Goal: Complete application form: Complete application form

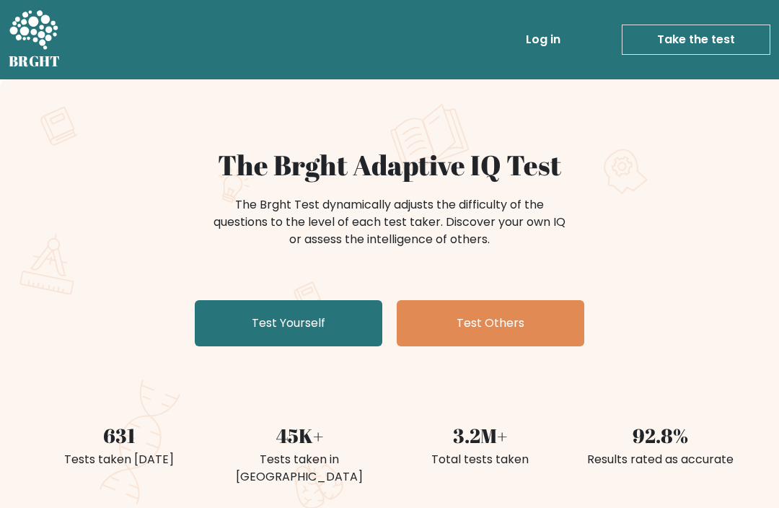
click at [321, 336] on link "Test Yourself" at bounding box center [289, 323] width 188 height 46
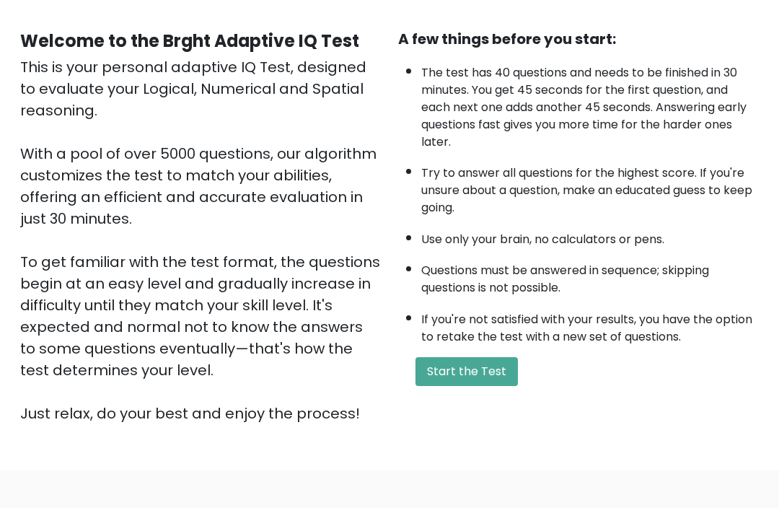
scroll to position [129, 0]
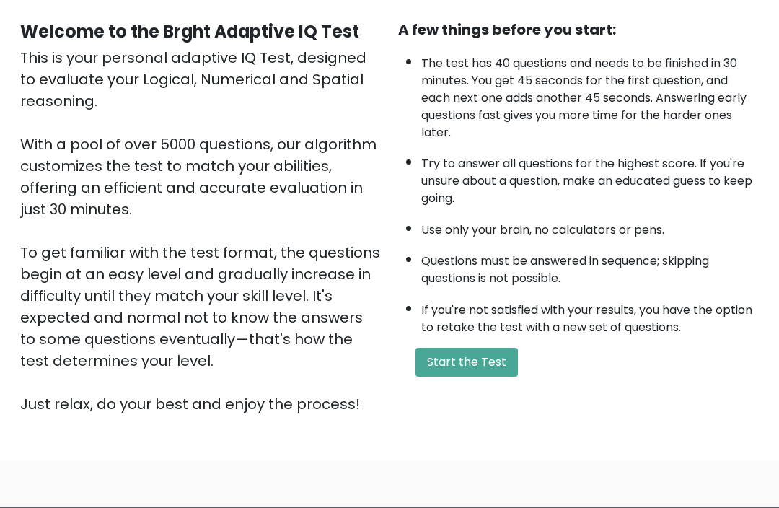
click at [456, 348] on button "Start the Test" at bounding box center [467, 362] width 102 height 29
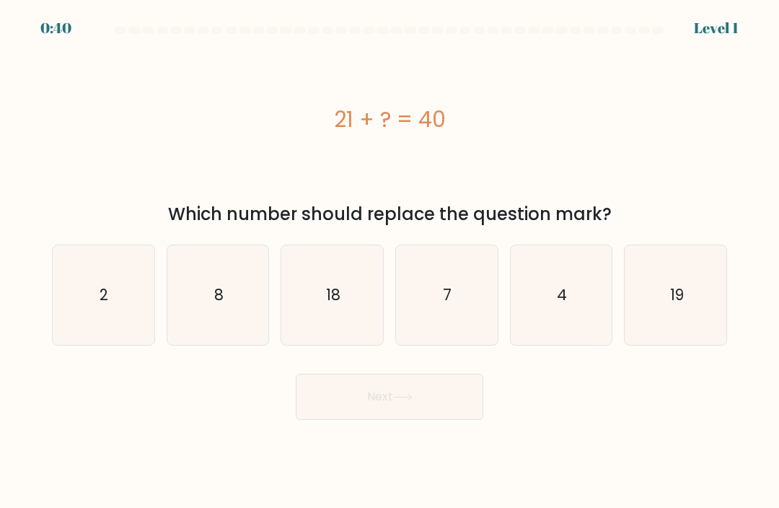
click at [700, 320] on icon "19" at bounding box center [676, 295] width 100 height 100
click at [390, 261] on input "f. 19" at bounding box center [390, 257] width 1 height 7
radio input "true"
click at [459, 411] on button "Next" at bounding box center [390, 397] width 188 height 46
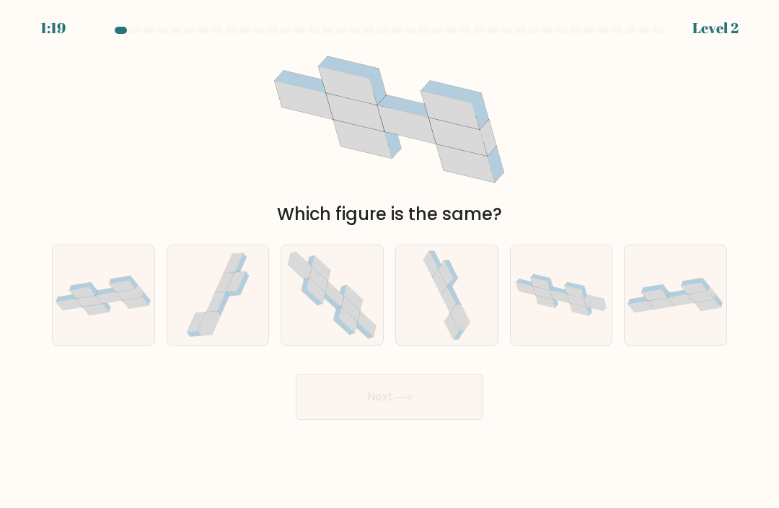
click at [77, 336] on div at bounding box center [103, 295] width 103 height 101
click at [390, 261] on input "a." at bounding box center [390, 257] width 1 height 7
radio input "true"
click at [351, 409] on button "Next" at bounding box center [390, 397] width 188 height 46
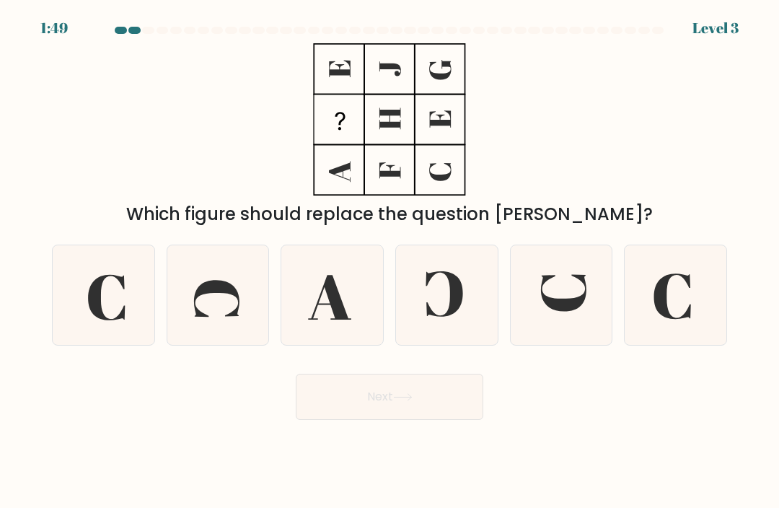
click at [566, 330] on icon at bounding box center [562, 295] width 100 height 100
click at [390, 261] on input "e." at bounding box center [390, 257] width 1 height 7
radio input "true"
click at [417, 416] on button "Next" at bounding box center [390, 397] width 188 height 46
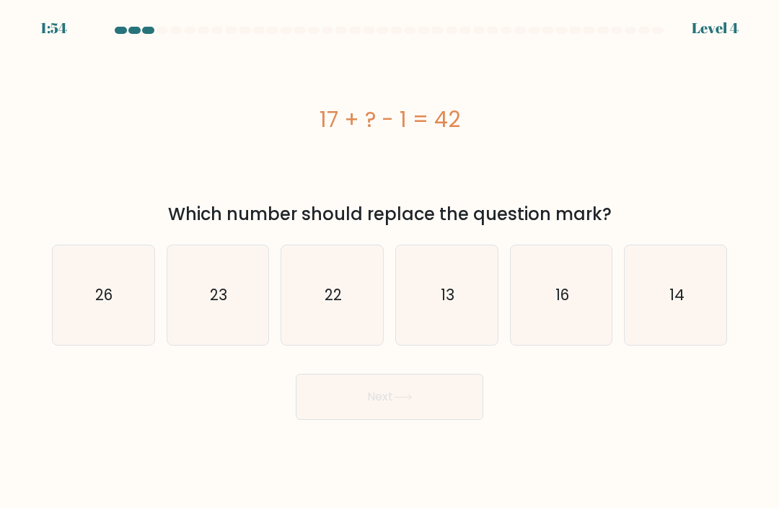
click at [114, 333] on icon "26" at bounding box center [103, 295] width 100 height 100
click at [390, 261] on input "a. 26" at bounding box center [390, 257] width 1 height 7
radio input "true"
click at [361, 405] on button "Next" at bounding box center [390, 397] width 188 height 46
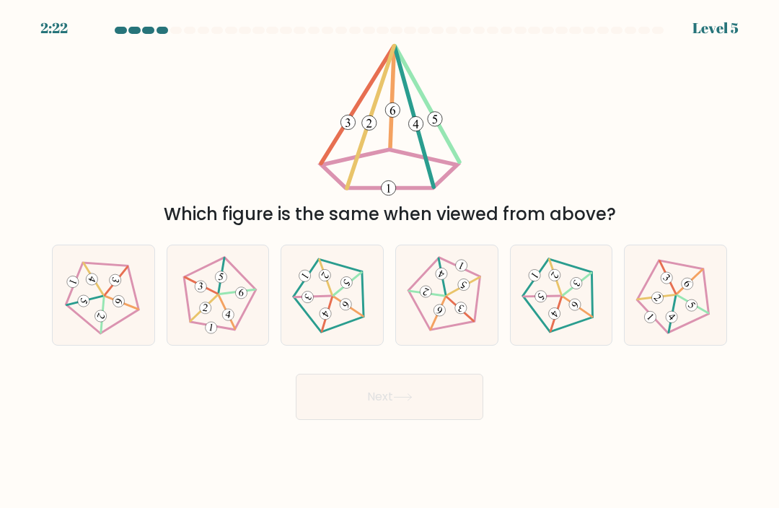
click at [673, 325] on 638 at bounding box center [672, 317] width 17 height 17
click at [390, 261] on input "f." at bounding box center [390, 257] width 1 height 7
radio input "true"
click at [434, 420] on button "Next" at bounding box center [390, 397] width 188 height 46
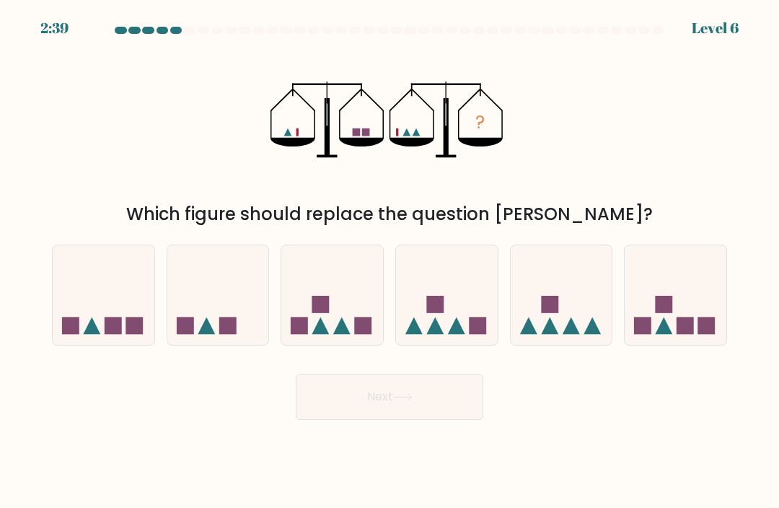
click at [189, 307] on icon at bounding box center [218, 295] width 102 height 84
click at [390, 261] on input "b." at bounding box center [390, 257] width 1 height 7
radio input "true"
click at [390, 420] on button "Next" at bounding box center [390, 397] width 188 height 46
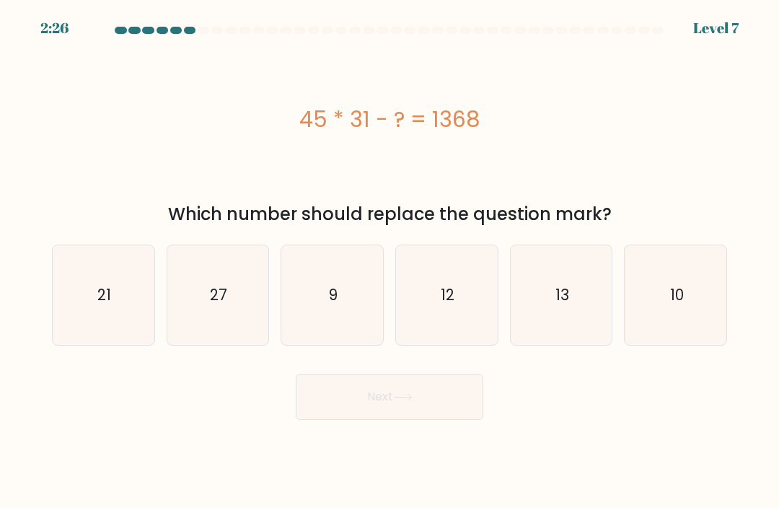
click at [225, 328] on icon "27" at bounding box center [218, 295] width 100 height 100
click at [390, 261] on input "b. 27" at bounding box center [390, 257] width 1 height 7
radio input "true"
click at [371, 412] on button "Next" at bounding box center [390, 397] width 188 height 46
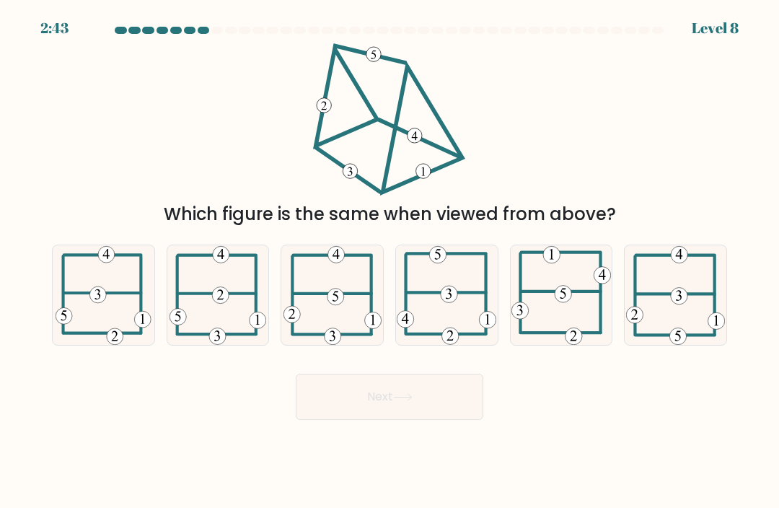
click at [457, 326] on icon at bounding box center [447, 295] width 100 height 100
click at [390, 261] on input "d." at bounding box center [390, 257] width 1 height 7
radio input "true"
click at [442, 413] on button "Next" at bounding box center [390, 397] width 188 height 46
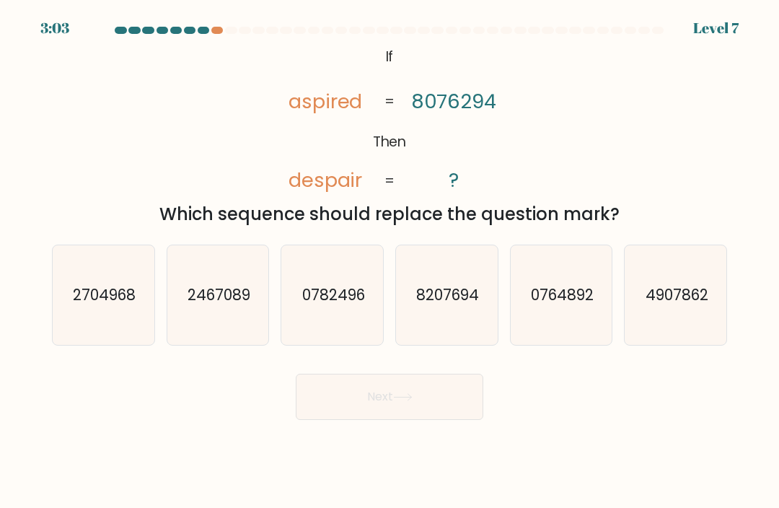
click at [680, 330] on icon "4907862" at bounding box center [676, 295] width 100 height 100
click at [390, 261] on input "f. 4907862" at bounding box center [390, 257] width 1 height 7
radio input "true"
click at [445, 406] on button "Next" at bounding box center [390, 397] width 188 height 46
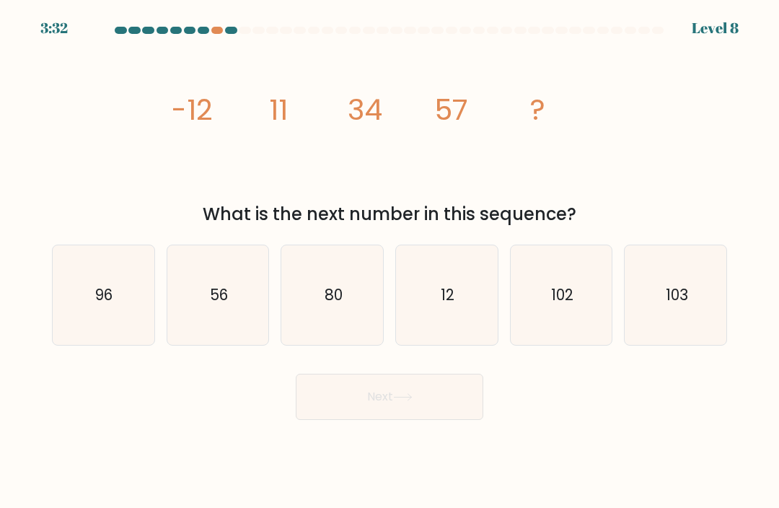
click at [362, 310] on icon "80" at bounding box center [333, 295] width 100 height 100
click at [390, 261] on input "c. 80" at bounding box center [390, 257] width 1 height 7
radio input "true"
click at [372, 420] on button "Next" at bounding box center [390, 397] width 188 height 46
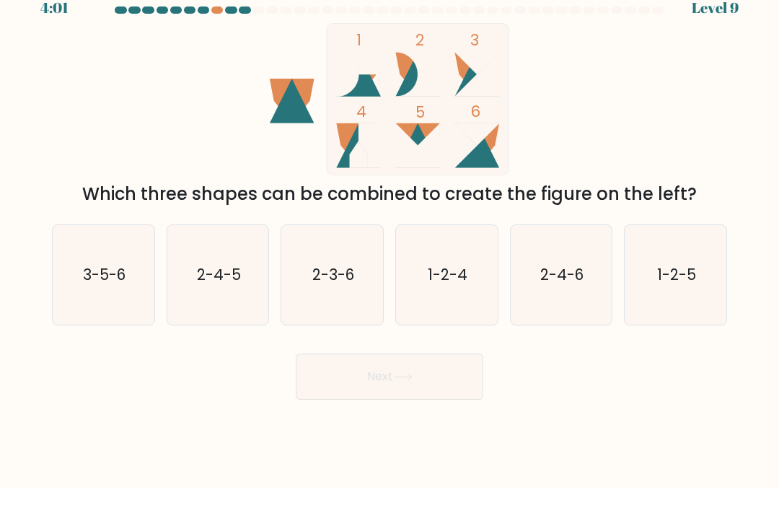
click at [87, 44] on div "1 2 3 4 5 6 Which three shapes can be combined to create the figure on the left?" at bounding box center [389, 135] width 693 height 184
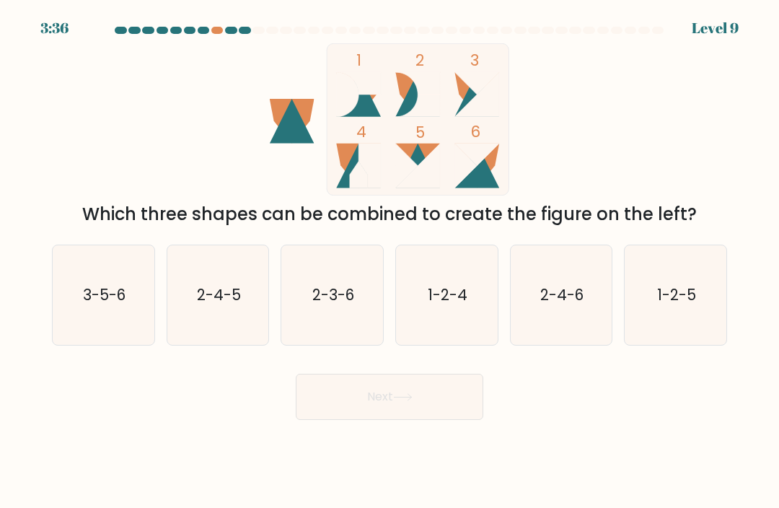
click at [328, 305] on text "2-3-6" at bounding box center [333, 294] width 42 height 21
click at [390, 261] on input "c. 2-3-6" at bounding box center [390, 257] width 1 height 7
radio input "true"
click at [89, 343] on icon "3-5-6" at bounding box center [103, 295] width 100 height 100
click at [390, 261] on input "a. 3-5-6" at bounding box center [390, 257] width 1 height 7
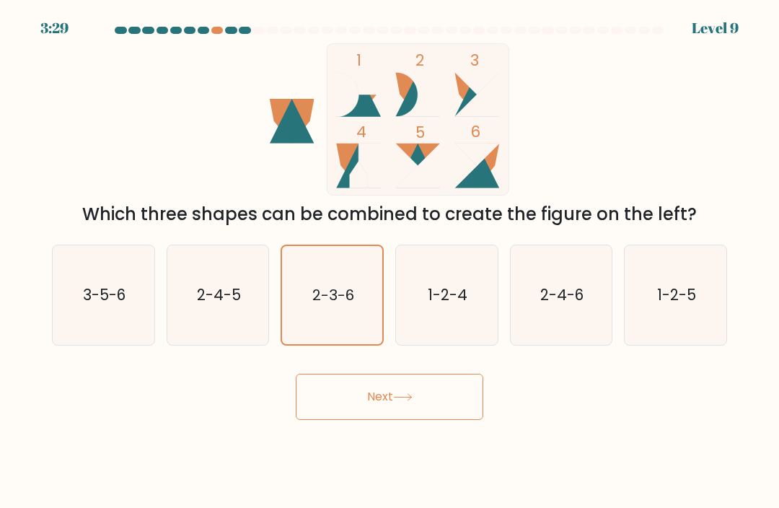
radio input "true"
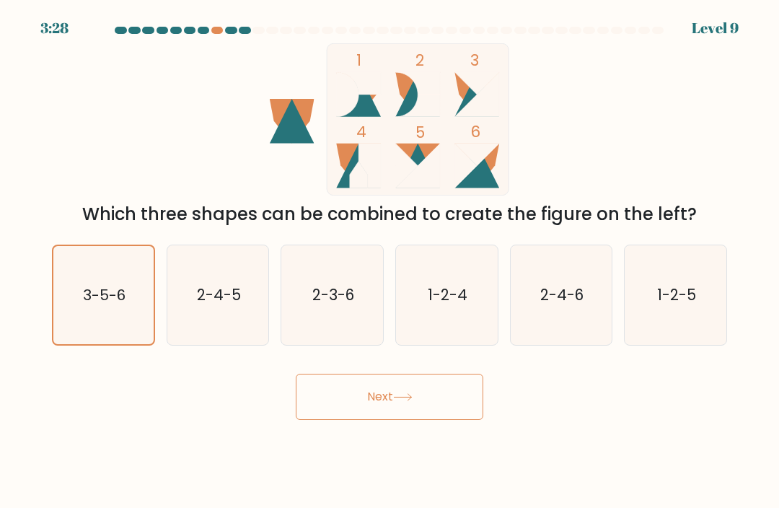
click at [330, 412] on button "Next" at bounding box center [390, 397] width 188 height 46
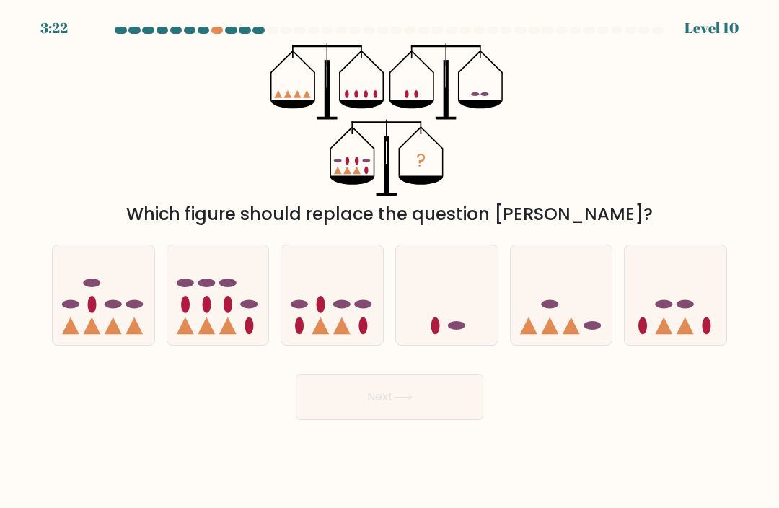
click at [335, 327] on icon at bounding box center [332, 295] width 102 height 84
click at [390, 261] on input "c." at bounding box center [390, 257] width 1 height 7
radio input "true"
click at [351, 399] on button "Next" at bounding box center [390, 397] width 188 height 46
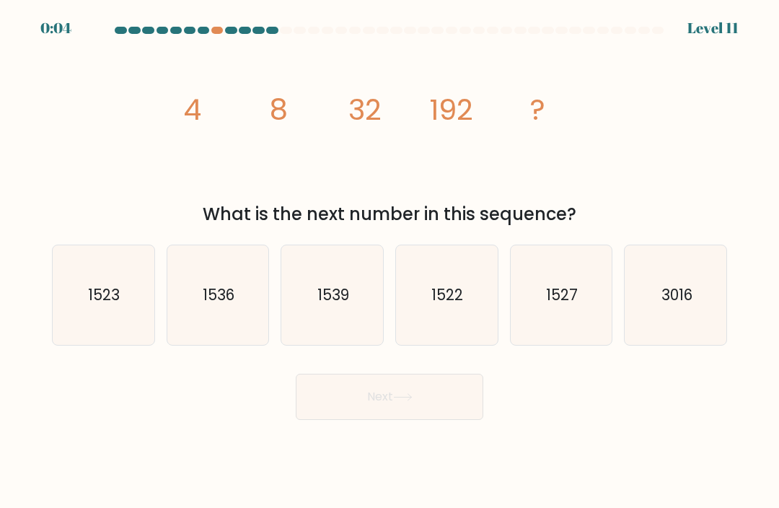
click at [226, 328] on icon "1536" at bounding box center [218, 295] width 100 height 100
click at [390, 261] on input "b. 1536" at bounding box center [390, 257] width 1 height 7
radio input "true"
click at [339, 420] on button "Next" at bounding box center [390, 397] width 188 height 46
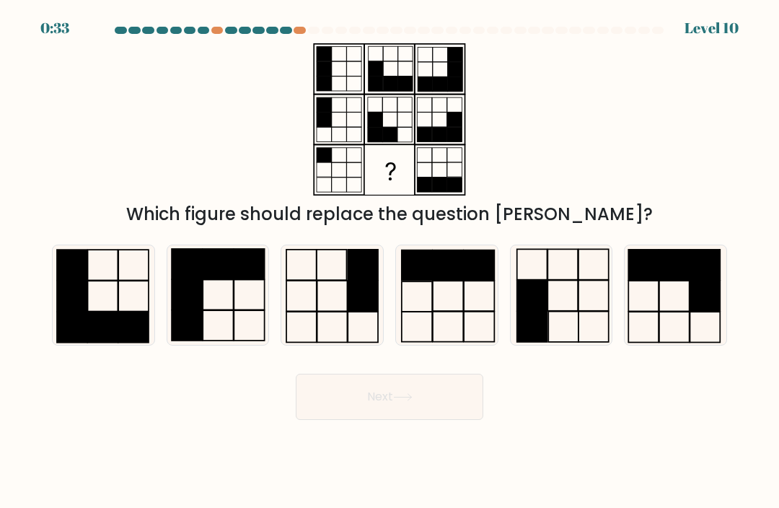
click at [562, 296] on icon at bounding box center [562, 295] width 100 height 100
click at [390, 261] on input "e." at bounding box center [390, 257] width 1 height 7
radio input "true"
click at [403, 401] on icon at bounding box center [402, 397] width 19 height 8
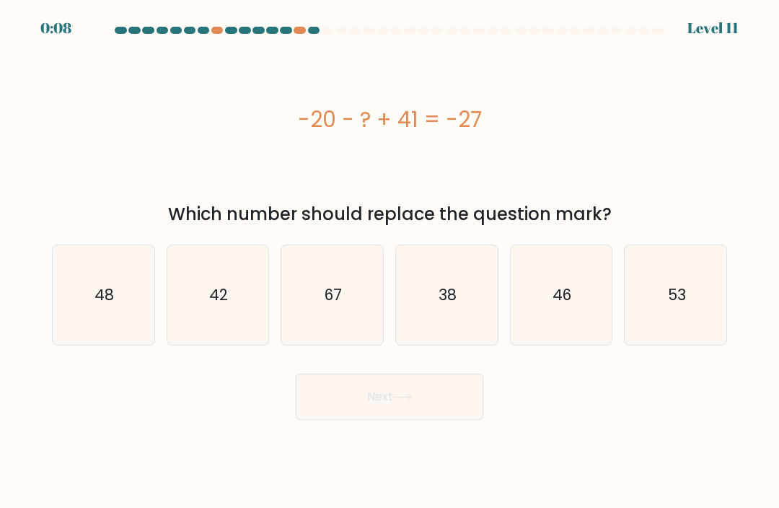
click at [325, 305] on text "67" at bounding box center [333, 294] width 17 height 21
click at [390, 261] on input "c. 67" at bounding box center [390, 257] width 1 height 7
radio input "true"
click at [369, 402] on button "Next" at bounding box center [390, 397] width 188 height 46
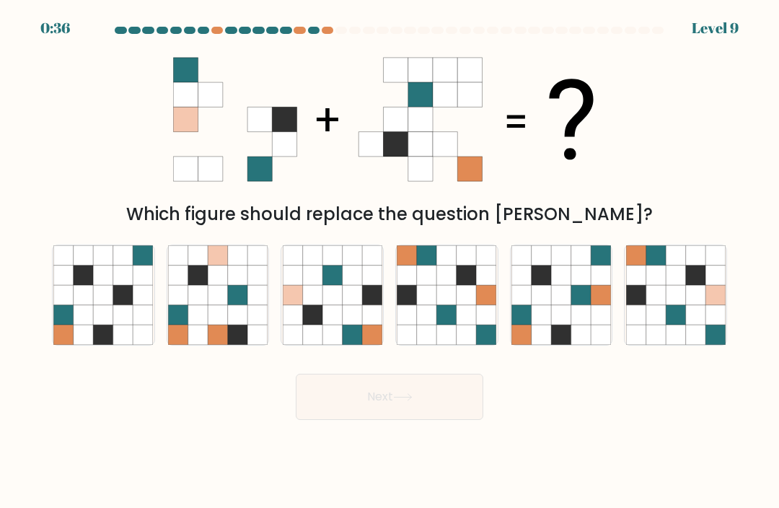
click at [455, 325] on icon at bounding box center [446, 314] width 19 height 19
click at [390, 261] on input "d." at bounding box center [390, 257] width 1 height 7
radio input "true"
click at [421, 416] on button "Next" at bounding box center [390, 397] width 188 height 46
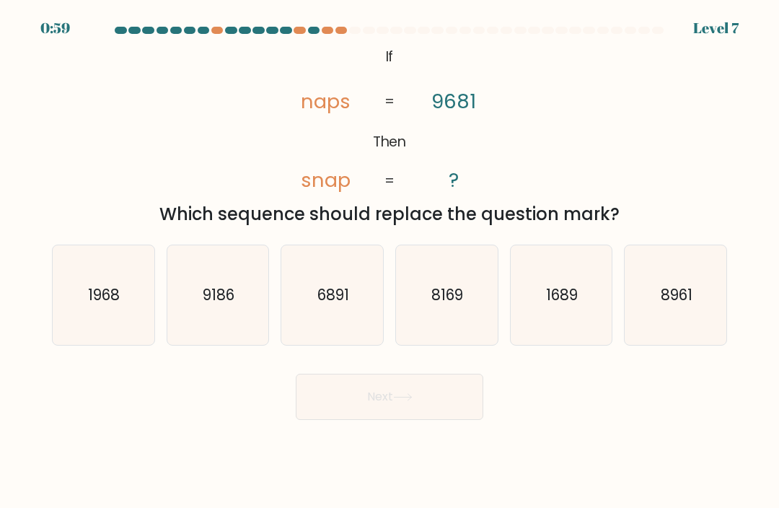
click at [98, 328] on icon "1968" at bounding box center [103, 295] width 100 height 100
click at [390, 261] on input "a. 1968" at bounding box center [390, 257] width 1 height 7
radio input "true"
click at [466, 394] on button "Next" at bounding box center [390, 397] width 188 height 46
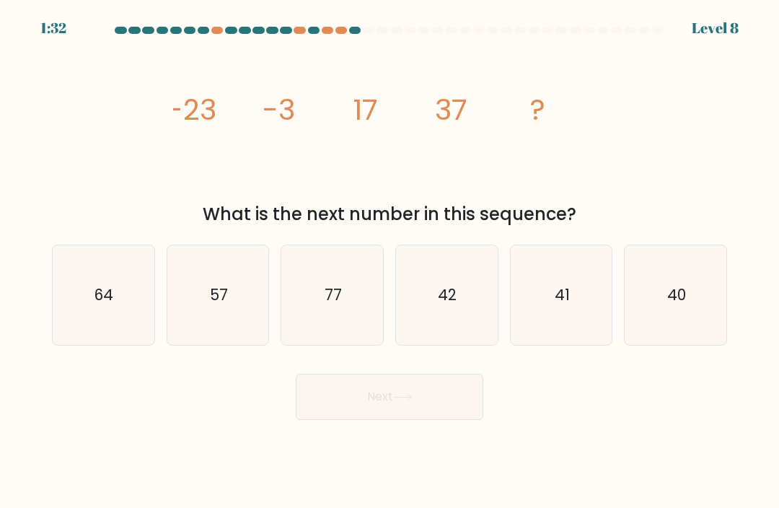
click at [224, 305] on text "57" at bounding box center [219, 294] width 18 height 21
click at [390, 261] on input "b. 57" at bounding box center [390, 257] width 1 height 7
radio input "true"
click at [373, 414] on button "Next" at bounding box center [390, 397] width 188 height 46
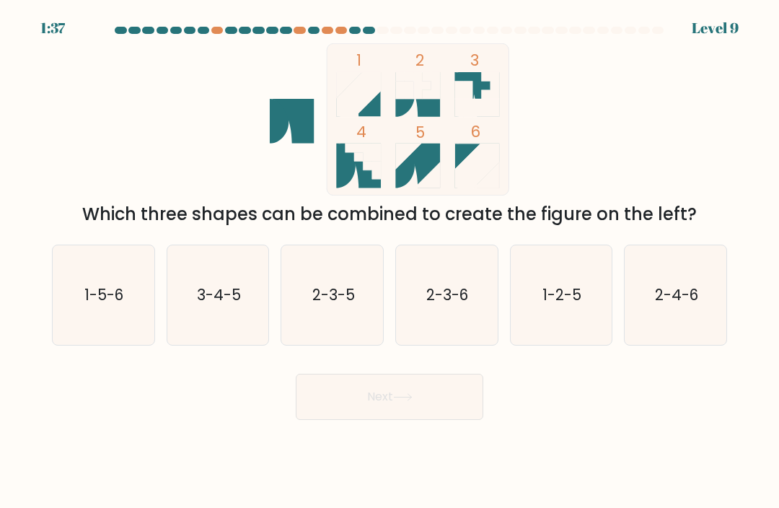
click at [97, 336] on icon "1-5-6" at bounding box center [103, 295] width 100 height 100
click at [390, 261] on input "a. 1-5-6" at bounding box center [390, 257] width 1 height 7
radio input "true"
click at [380, 417] on button "Next" at bounding box center [390, 397] width 188 height 46
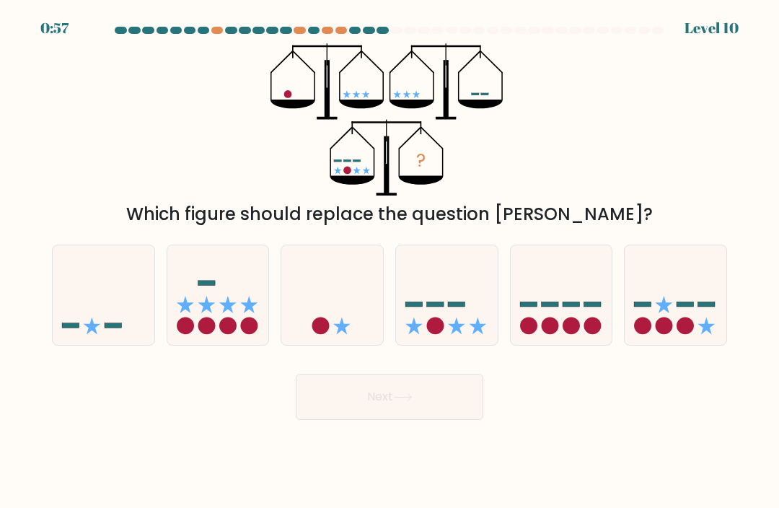
click at [434, 335] on circle at bounding box center [435, 325] width 17 height 17
click at [390, 261] on input "d." at bounding box center [390, 257] width 1 height 7
radio input "true"
click at [390, 420] on button "Next" at bounding box center [390, 397] width 188 height 46
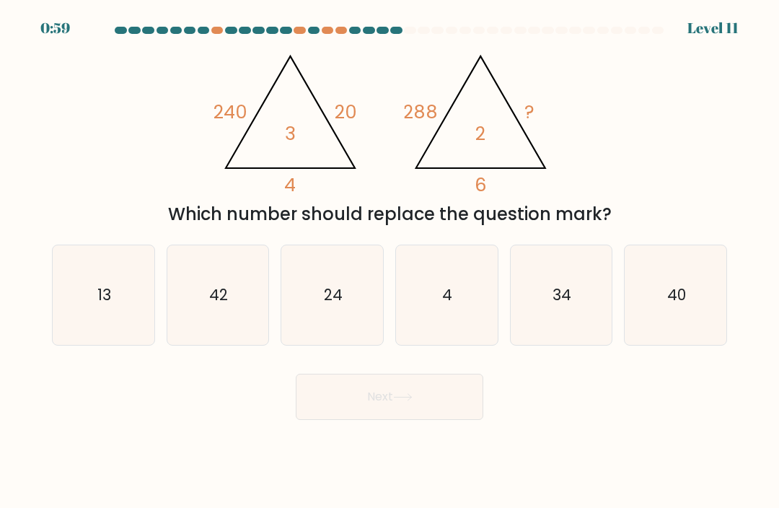
click at [339, 297] on icon "24" at bounding box center [333, 295] width 100 height 100
click at [390, 261] on input "c. 24" at bounding box center [390, 257] width 1 height 7
radio input "true"
click at [389, 420] on button "Next" at bounding box center [390, 397] width 188 height 46
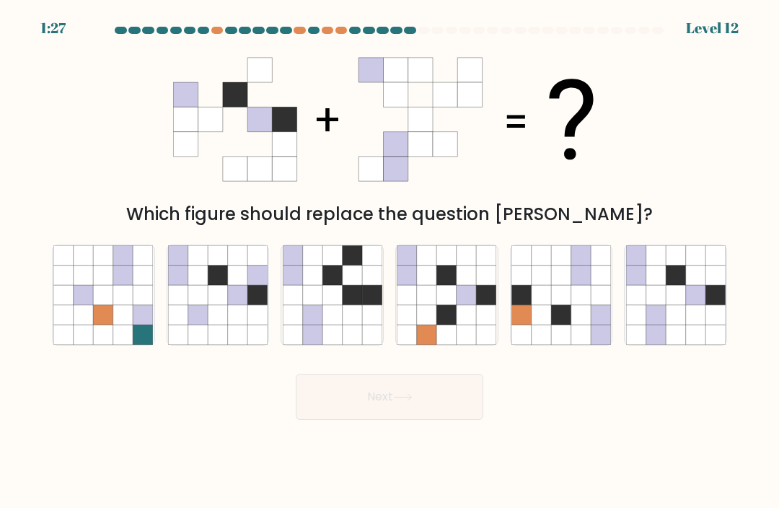
click at [664, 304] on icon at bounding box center [655, 294] width 19 height 19
click at [390, 261] on input "f." at bounding box center [390, 257] width 1 height 7
radio input "true"
click at [377, 420] on button "Next" at bounding box center [390, 397] width 188 height 46
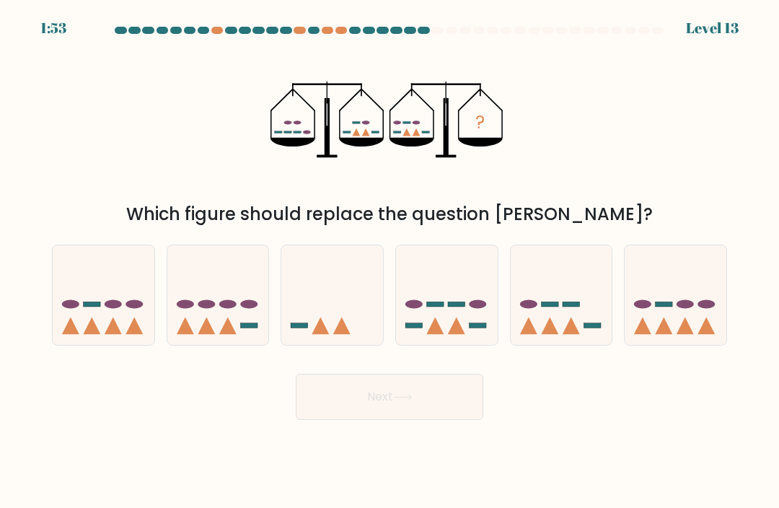
click at [448, 320] on icon at bounding box center [447, 295] width 102 height 84
click at [390, 261] on input "d." at bounding box center [390, 257] width 1 height 7
radio input "true"
click at [377, 420] on button "Next" at bounding box center [390, 397] width 188 height 46
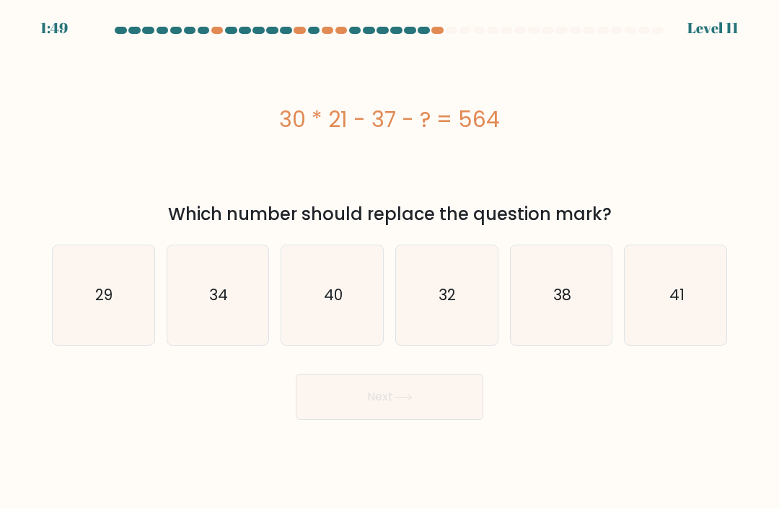
click at [115, 330] on icon "29" at bounding box center [103, 295] width 100 height 100
click at [390, 261] on input "a. 29" at bounding box center [390, 257] width 1 height 7
radio input "true"
click at [361, 411] on button "Next" at bounding box center [390, 397] width 188 height 46
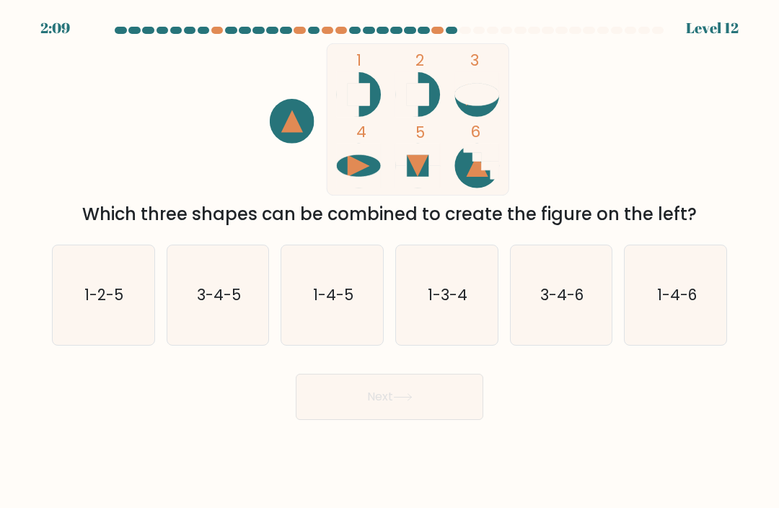
click at [111, 330] on icon "1-2-5" at bounding box center [103, 295] width 100 height 100
click at [390, 261] on input "a. 1-2-5" at bounding box center [390, 257] width 1 height 7
radio input "true"
click at [398, 401] on icon at bounding box center [402, 397] width 19 height 8
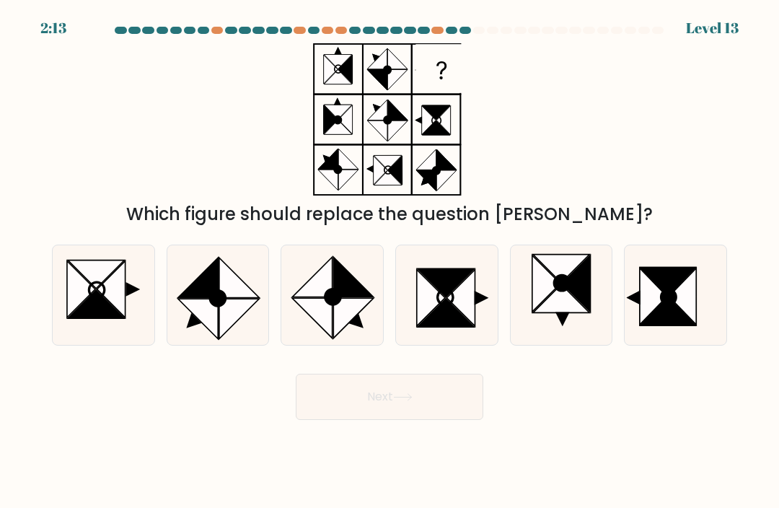
click at [439, 327] on icon at bounding box center [446, 313] width 56 height 28
click at [390, 261] on input "d." at bounding box center [390, 257] width 1 height 7
radio input "true"
click at [427, 420] on button "Next" at bounding box center [390, 397] width 188 height 46
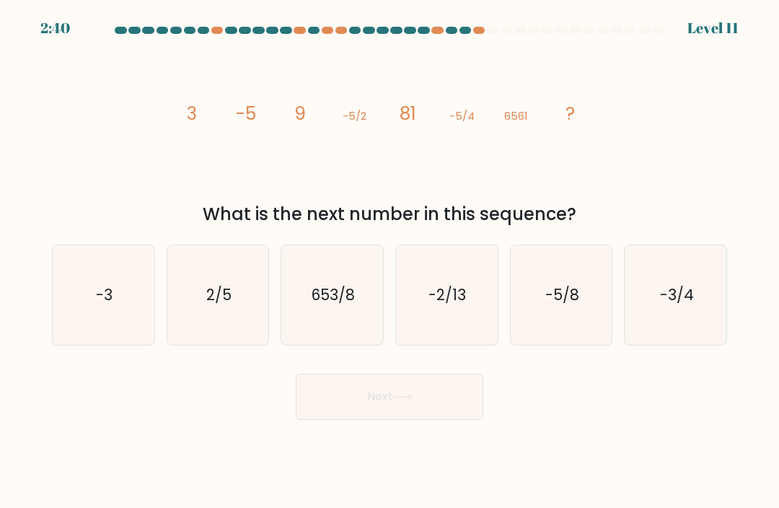
click at [591, 319] on icon "-5/8" at bounding box center [562, 295] width 100 height 100
click at [390, 261] on input "e. -5/8" at bounding box center [390, 257] width 1 height 7
radio input "true"
click at [393, 420] on button "Next" at bounding box center [390, 397] width 188 height 46
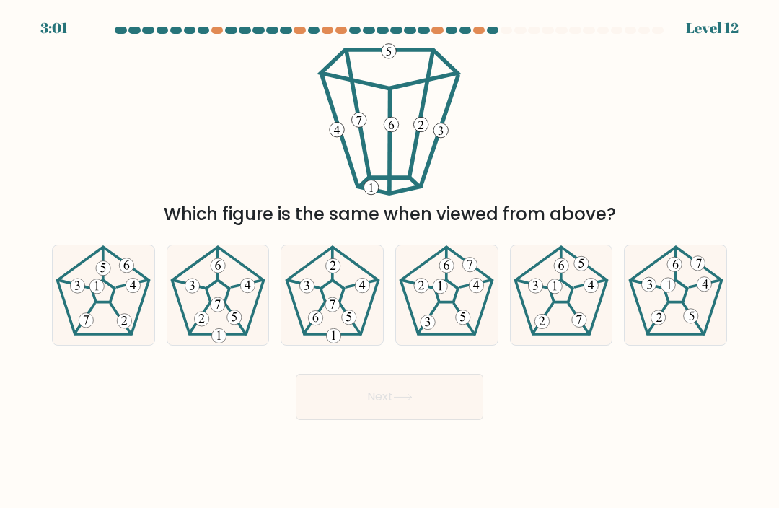
click at [563, 335] on icon at bounding box center [562, 295] width 100 height 100
click at [390, 261] on input "e." at bounding box center [390, 257] width 1 height 7
radio input "true"
click at [429, 406] on button "Next" at bounding box center [390, 397] width 188 height 46
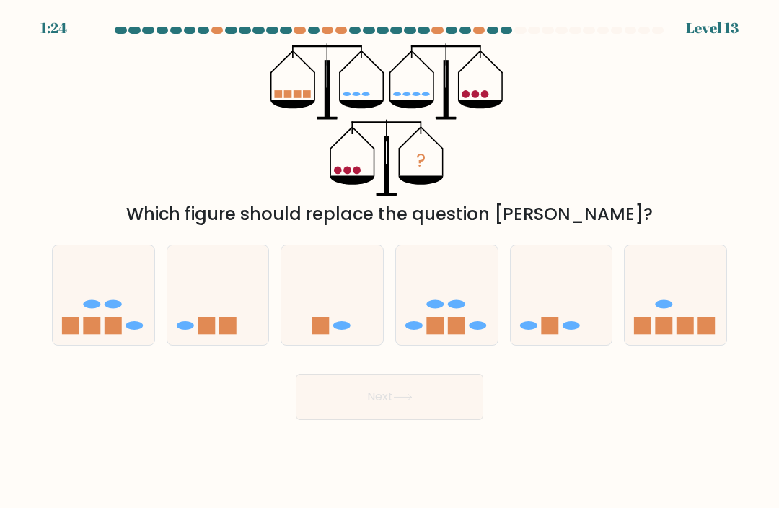
click at [559, 308] on icon at bounding box center [562, 295] width 102 height 84
click at [390, 261] on input "e." at bounding box center [390, 257] width 1 height 7
radio input "true"
click at [403, 420] on button "Next" at bounding box center [390, 397] width 188 height 46
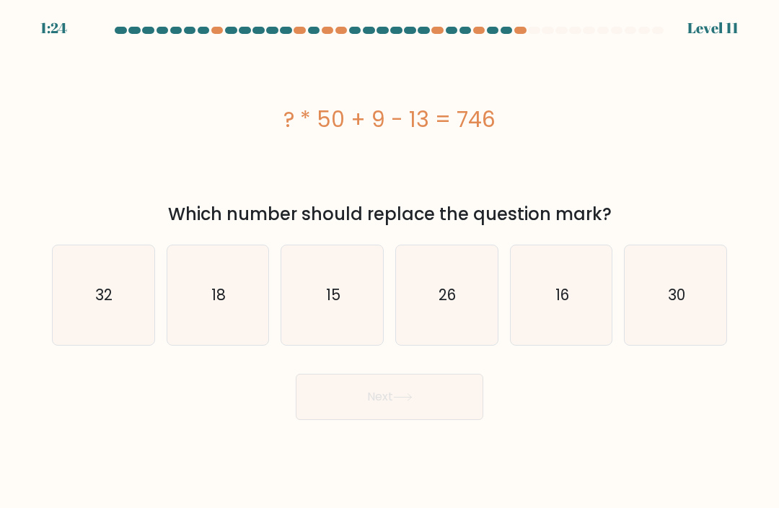
click at [311, 332] on icon "15" at bounding box center [333, 295] width 100 height 100
click at [390, 261] on input "c. 15" at bounding box center [390, 257] width 1 height 7
radio input "true"
click at [410, 401] on icon at bounding box center [402, 397] width 19 height 8
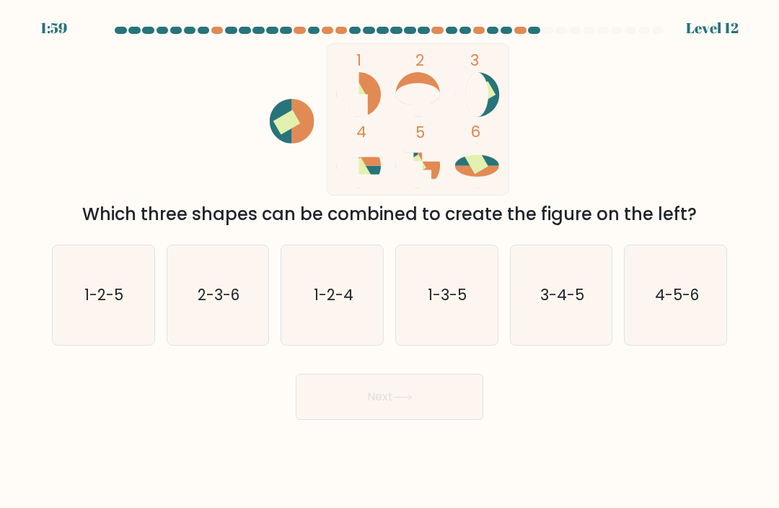
click at [202, 323] on icon "2-3-6" at bounding box center [218, 295] width 100 height 100
click at [390, 261] on input "b. 2-3-6" at bounding box center [390, 257] width 1 height 7
radio input "true"
click at [407, 420] on button "Next" at bounding box center [390, 397] width 188 height 46
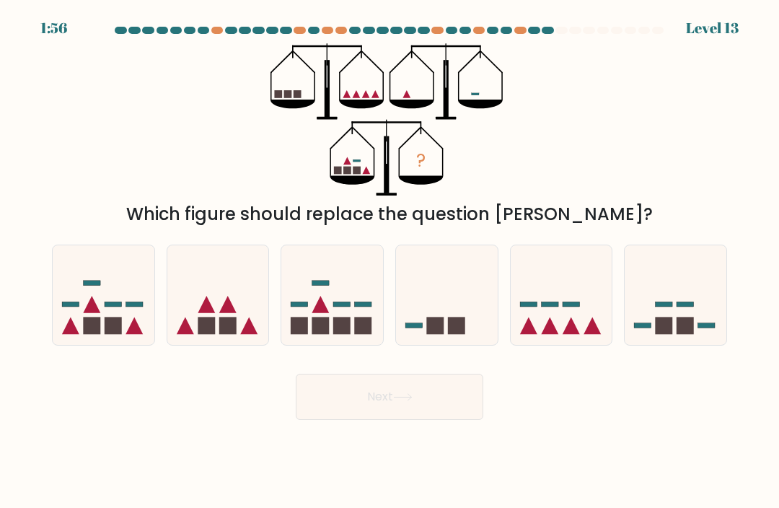
click at [568, 332] on icon at bounding box center [562, 295] width 102 height 84
click at [390, 261] on input "e." at bounding box center [390, 257] width 1 height 7
radio input "true"
click at [422, 420] on button "Next" at bounding box center [390, 397] width 188 height 46
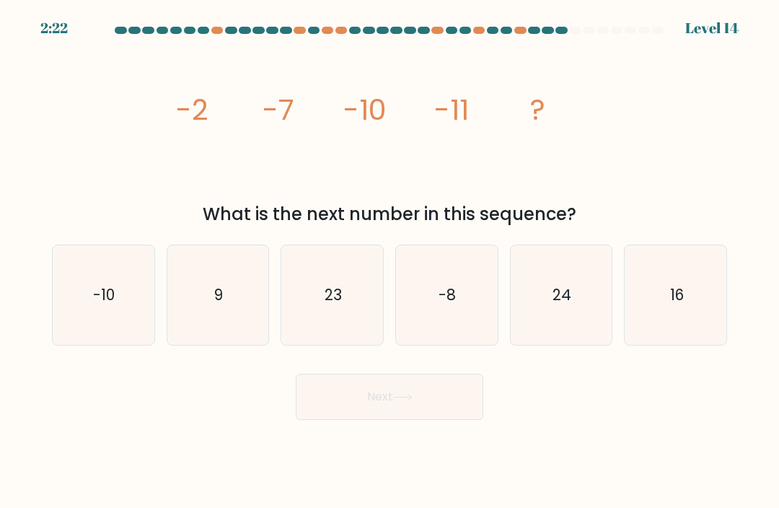
click at [102, 343] on icon "-10" at bounding box center [103, 295] width 100 height 100
click at [390, 261] on input "a. -10" at bounding box center [390, 257] width 1 height 7
radio input "true"
click at [357, 420] on button "Next" at bounding box center [390, 397] width 188 height 46
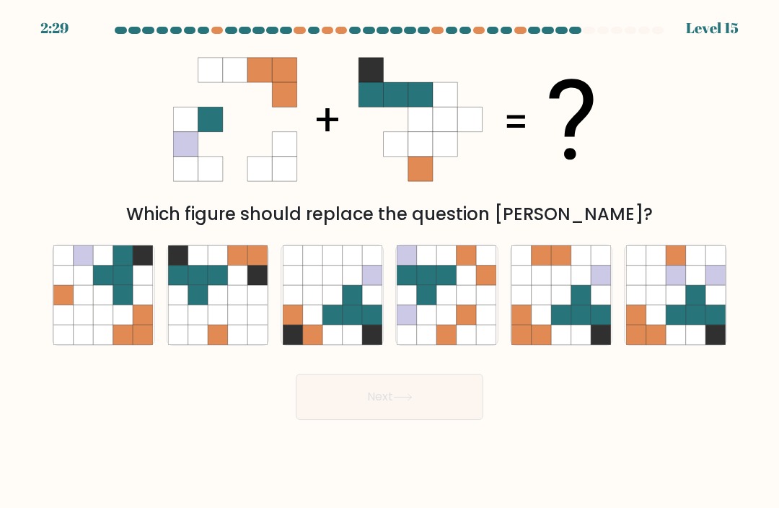
click at [122, 304] on icon at bounding box center [122, 294] width 19 height 19
click at [390, 261] on input "a." at bounding box center [390, 257] width 1 height 7
radio input "true"
click at [356, 415] on button "Next" at bounding box center [390, 397] width 188 height 46
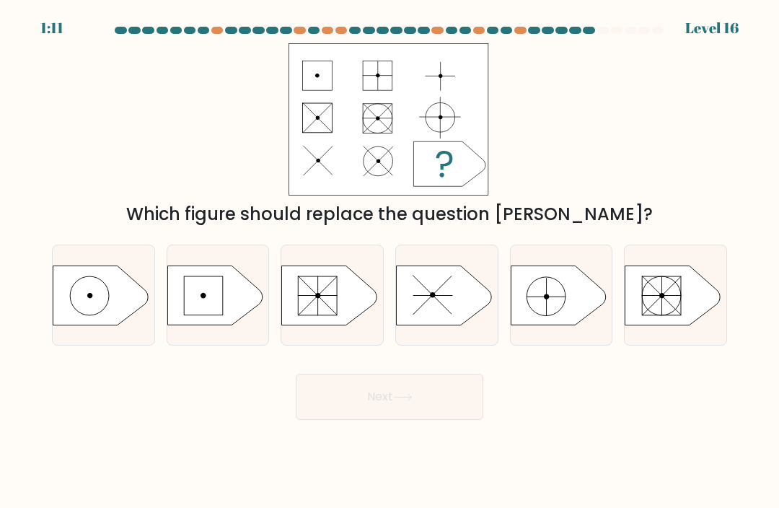
click at [558, 321] on icon at bounding box center [558, 295] width 95 height 59
click at [390, 261] on input "e." at bounding box center [390, 257] width 1 height 7
radio input "true"
click at [429, 420] on button "Next" at bounding box center [390, 397] width 188 height 46
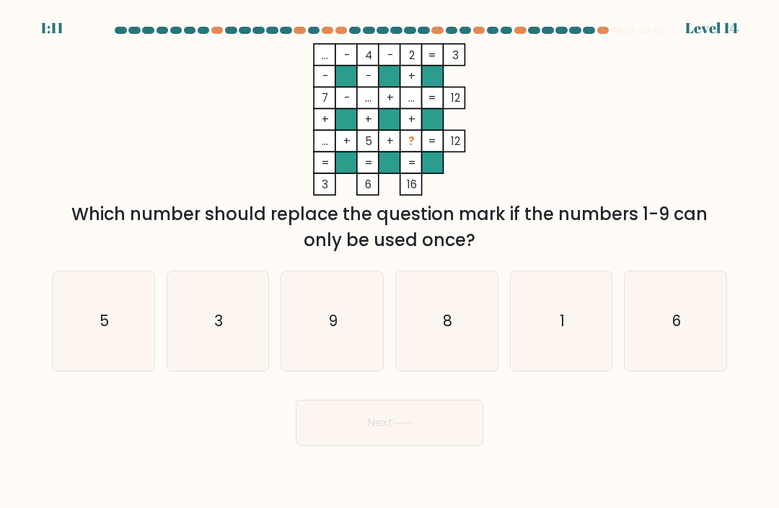
click at [674, 330] on text "6" at bounding box center [676, 320] width 9 height 21
click at [390, 261] on input "f. 6" at bounding box center [390, 257] width 1 height 7
radio input "true"
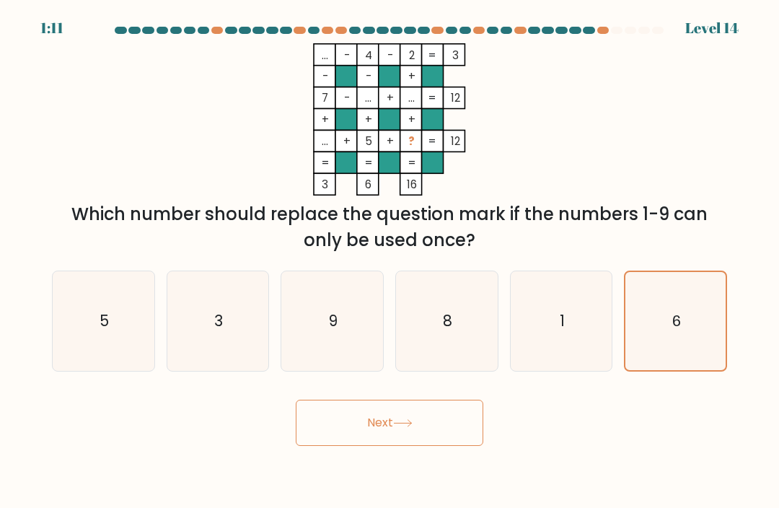
click at [428, 446] on button "Next" at bounding box center [390, 423] width 188 height 46
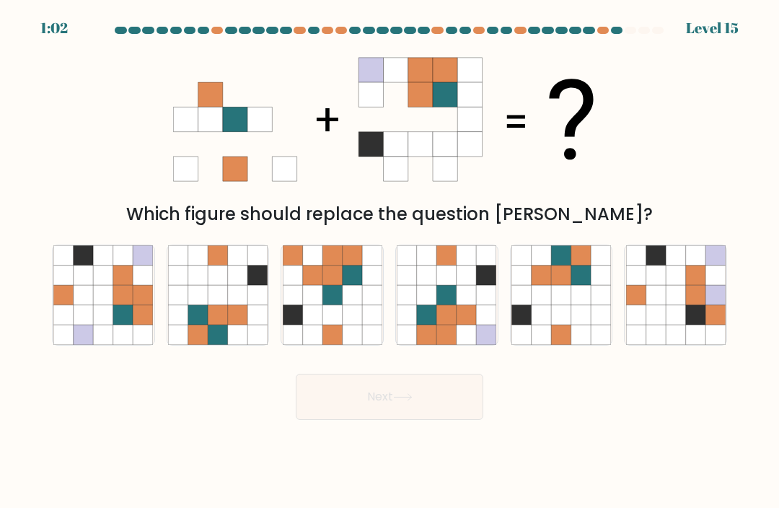
click at [435, 325] on icon at bounding box center [426, 314] width 19 height 19
click at [390, 261] on input "d." at bounding box center [390, 257] width 1 height 7
radio input "true"
click at [390, 411] on button "Next" at bounding box center [390, 397] width 188 height 46
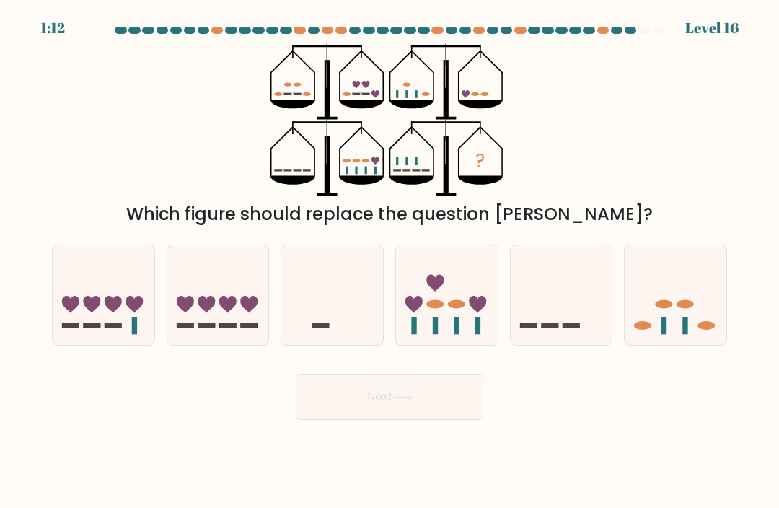
click at [685, 309] on ellipse at bounding box center [685, 304] width 17 height 9
click at [390, 261] on input "f." at bounding box center [390, 257] width 1 height 7
radio input "true"
click at [416, 418] on button "Next" at bounding box center [390, 397] width 188 height 46
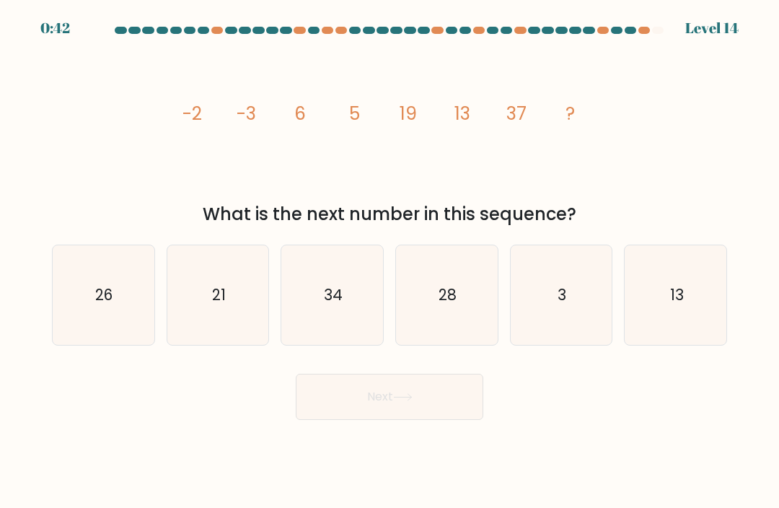
click at [452, 336] on icon "28" at bounding box center [447, 295] width 100 height 100
click at [390, 261] on input "d. 28" at bounding box center [390, 257] width 1 height 7
radio input "true"
click at [139, 325] on icon "26" at bounding box center [103, 295] width 100 height 100
click at [390, 261] on input "a. 26" at bounding box center [390, 257] width 1 height 7
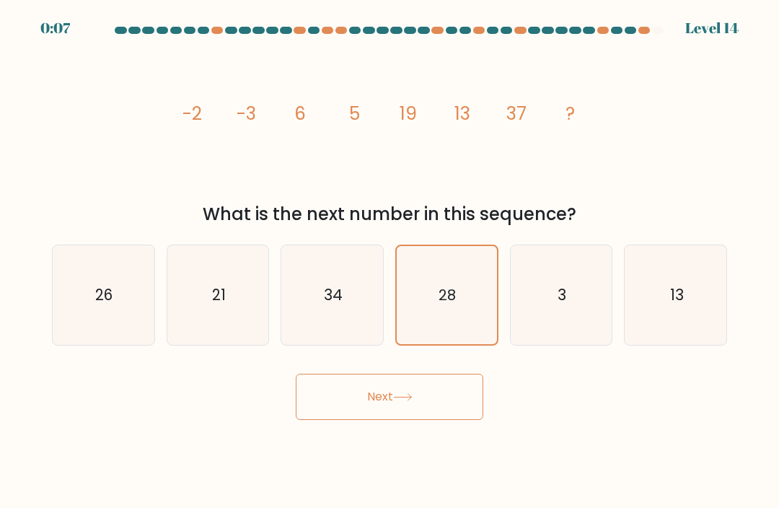
radio input "true"
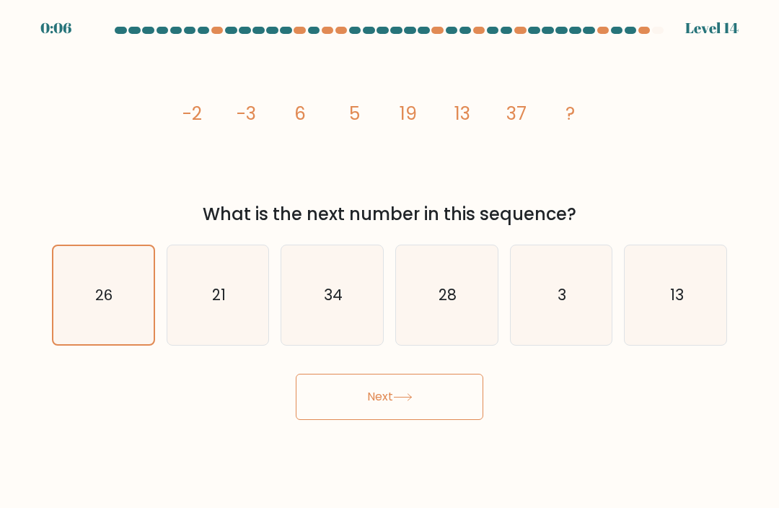
click at [375, 411] on button "Next" at bounding box center [390, 397] width 188 height 46
click at [373, 412] on button "Next" at bounding box center [390, 397] width 188 height 46
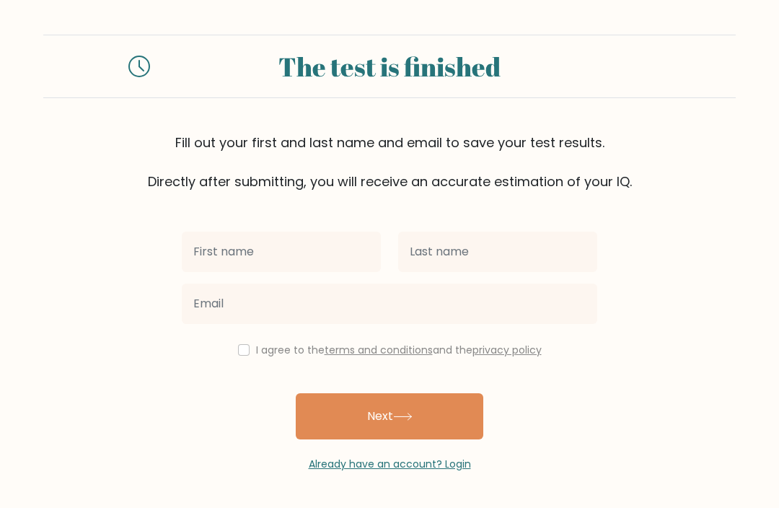
click at [271, 252] on input "text" at bounding box center [281, 252] width 199 height 40
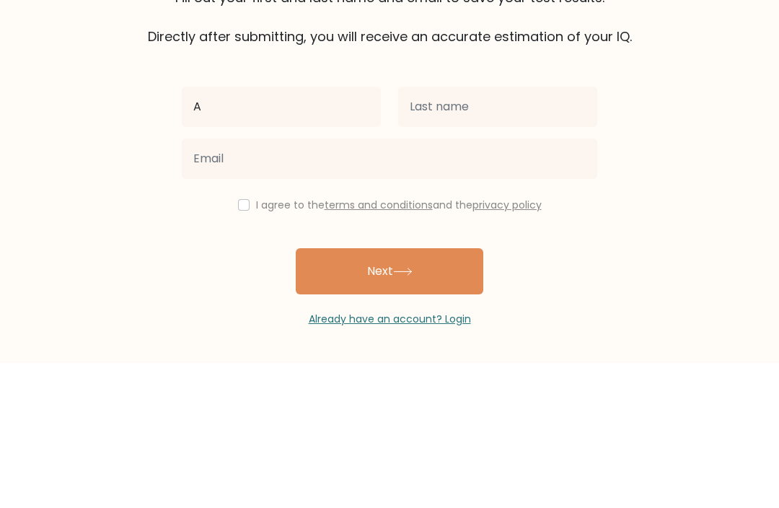
type input "A"
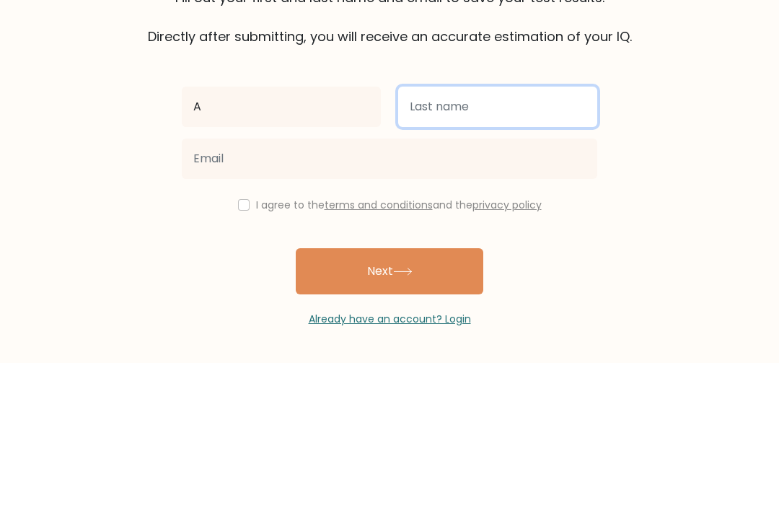
click at [466, 232] on input "text" at bounding box center [497, 252] width 199 height 40
type input "H"
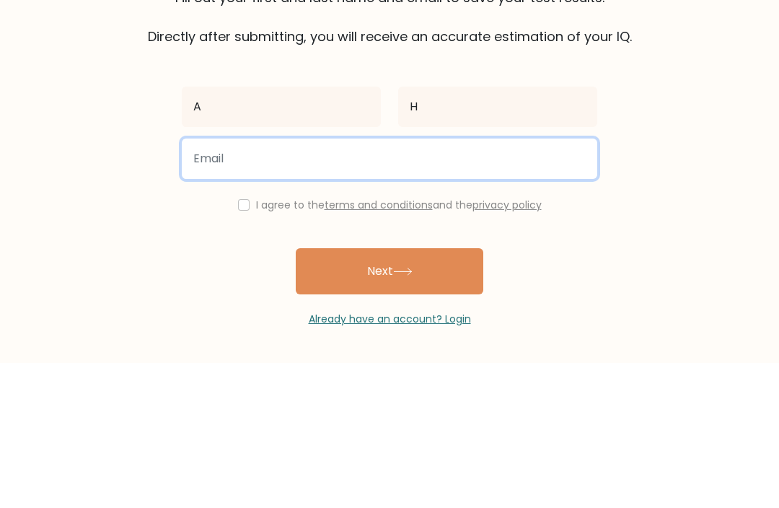
click at [301, 284] on input "email" at bounding box center [390, 304] width 416 height 40
type input "abod.11.hafiz@gmail.com"
click at [390, 393] on button "Next" at bounding box center [390, 416] width 188 height 46
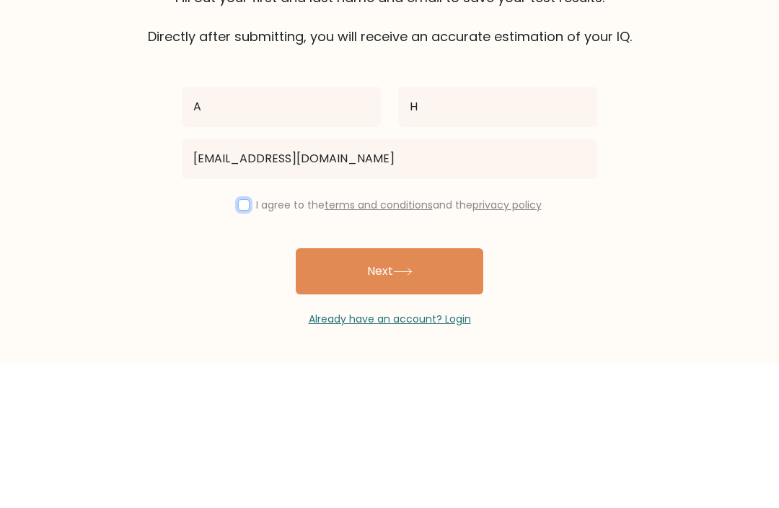
scroll to position [48, 0]
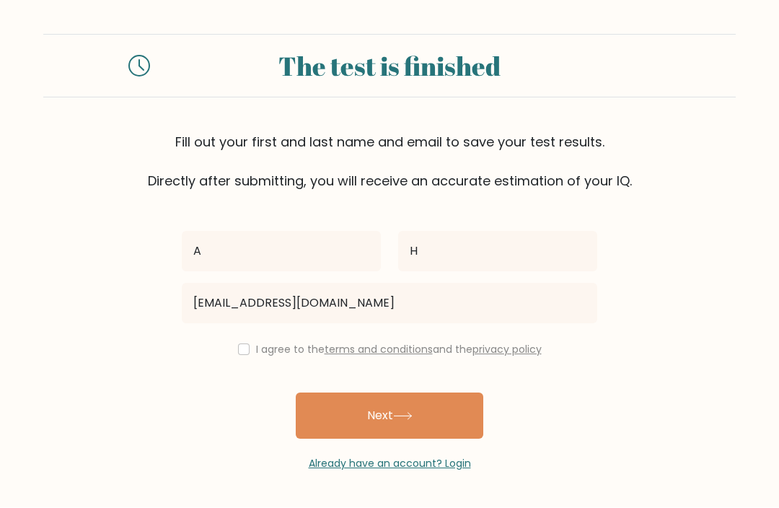
click at [240, 344] on input "checkbox" at bounding box center [244, 350] width 12 height 12
checkbox input "true"
click at [352, 393] on button "Next" at bounding box center [390, 416] width 188 height 46
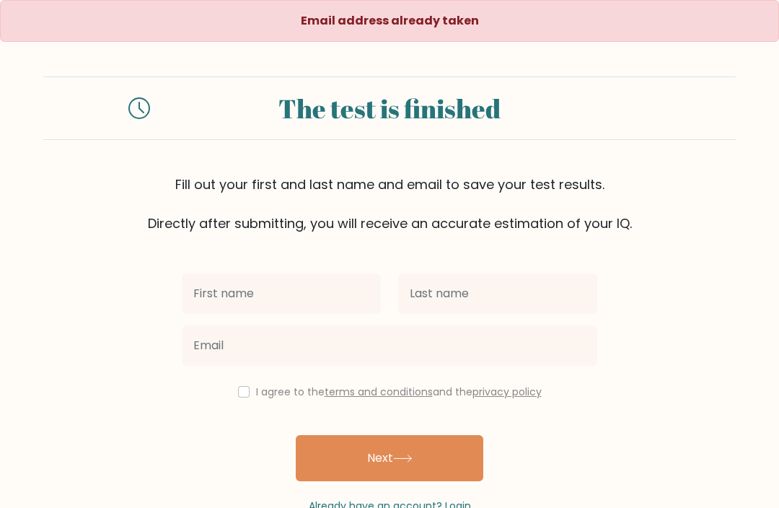
click at [302, 299] on input "text" at bounding box center [281, 293] width 199 height 40
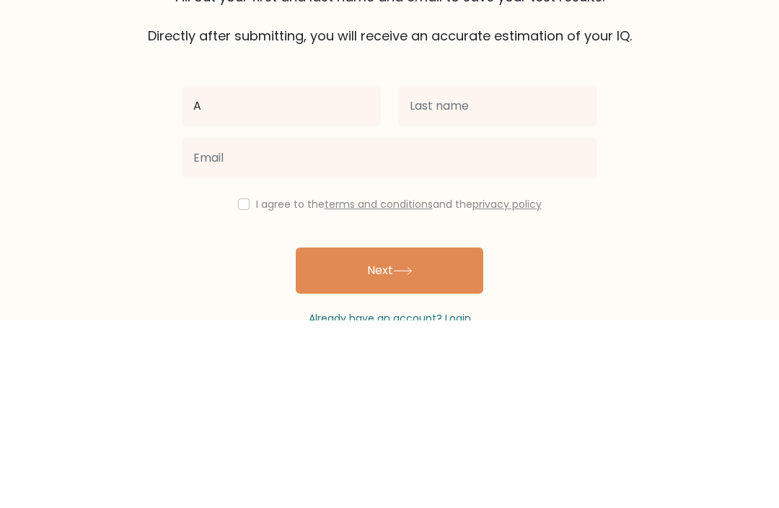
type input "A"
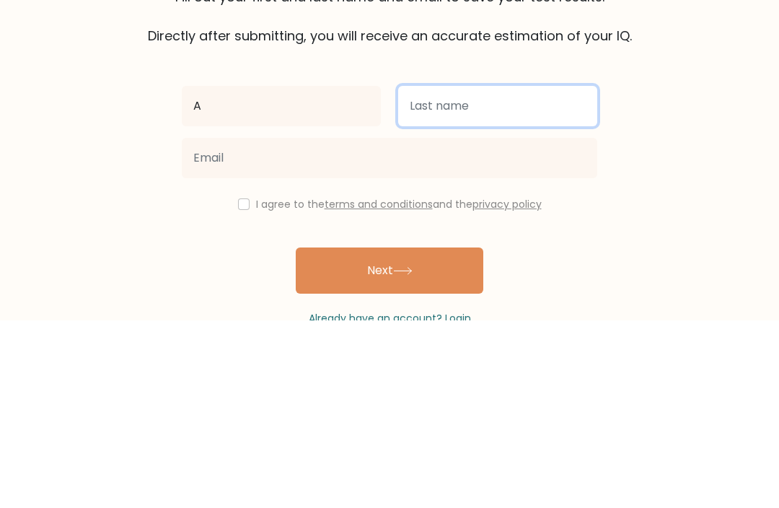
click at [433, 273] on input "text" at bounding box center [497, 293] width 199 height 40
type input "H"
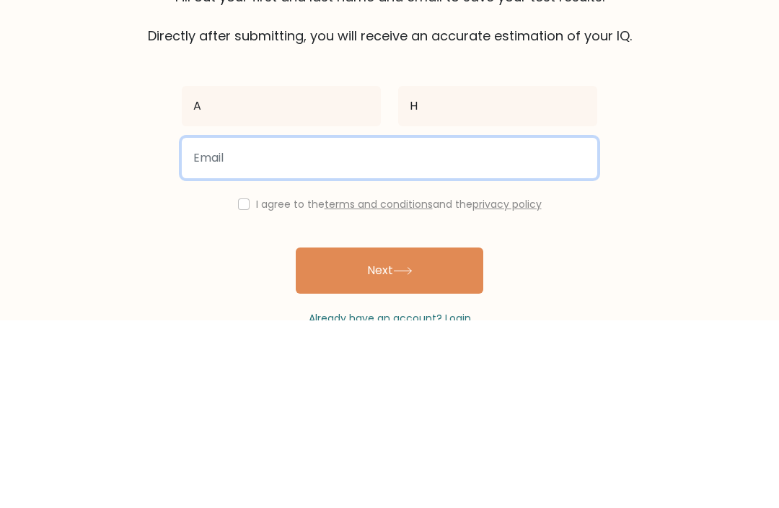
click at [299, 325] on input "email" at bounding box center [390, 345] width 416 height 40
type input "[EMAIL_ADDRESS][DOMAIN_NAME]"
click at [390, 435] on button "Next" at bounding box center [390, 458] width 188 height 46
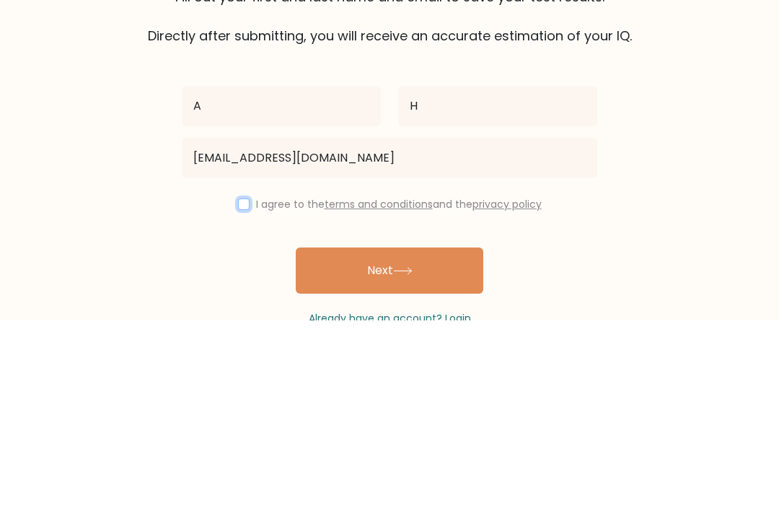
scroll to position [48, 0]
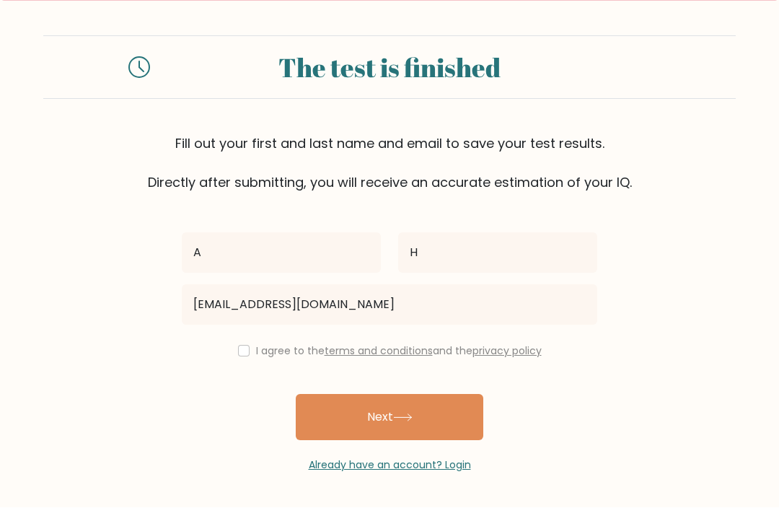
click at [245, 346] on input "checkbox" at bounding box center [244, 352] width 12 height 12
checkbox input "true"
click at [385, 417] on button "Next" at bounding box center [390, 418] width 188 height 46
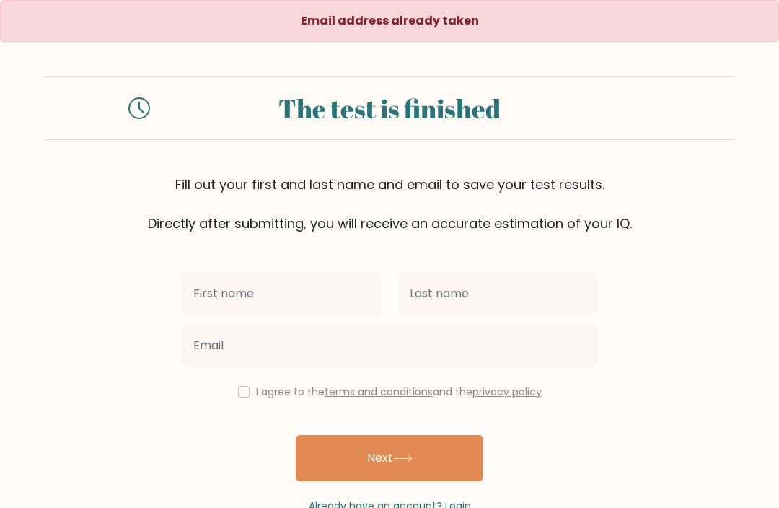
click at [193, 293] on input "text" at bounding box center [281, 293] width 199 height 40
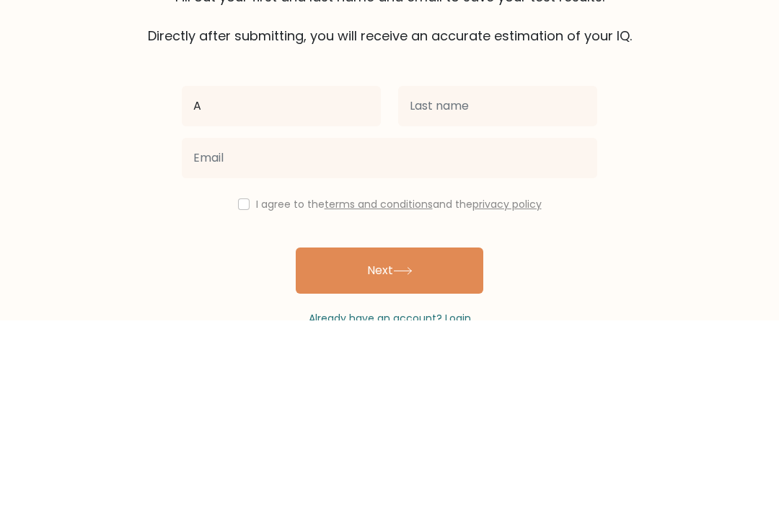
type input "A"
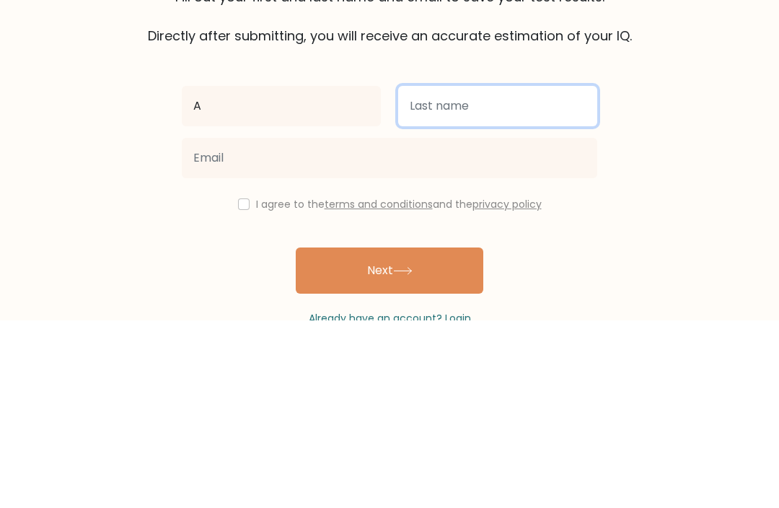
click at [472, 273] on input "text" at bounding box center [497, 293] width 199 height 40
type input "H"
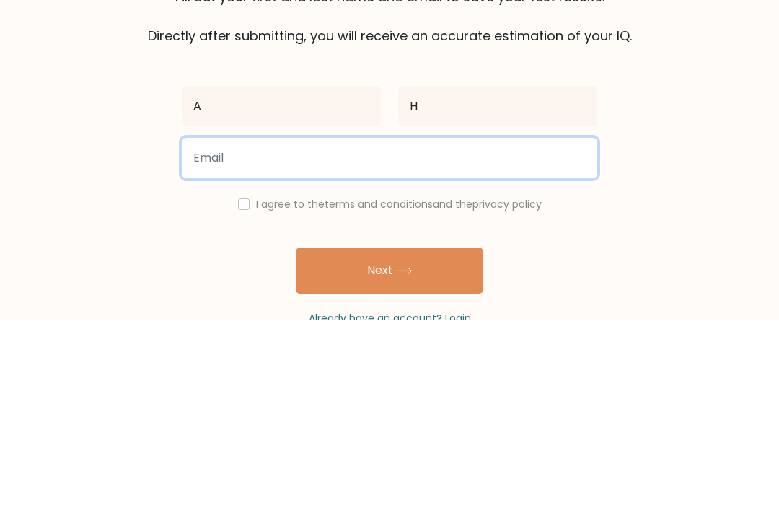
click at [364, 325] on input "email" at bounding box center [390, 345] width 416 height 40
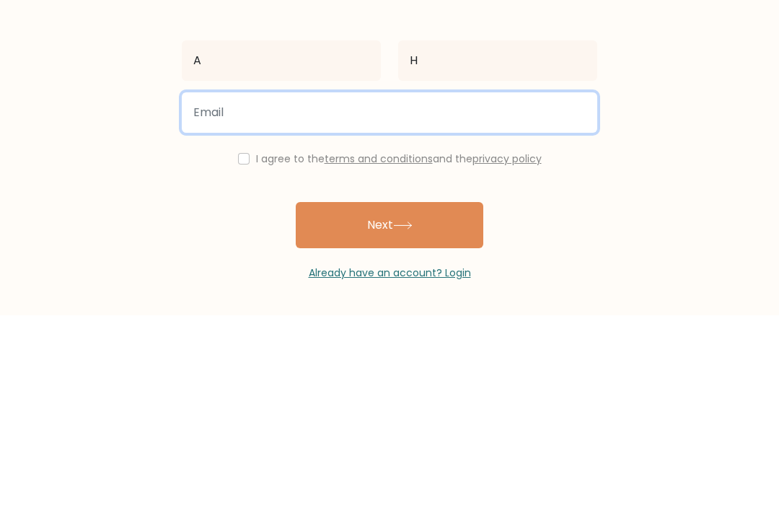
paste input "[EMAIL_ADDRESS][DOMAIN_NAME]"
type input "[EMAIL_ADDRESS][DOMAIN_NAME]"
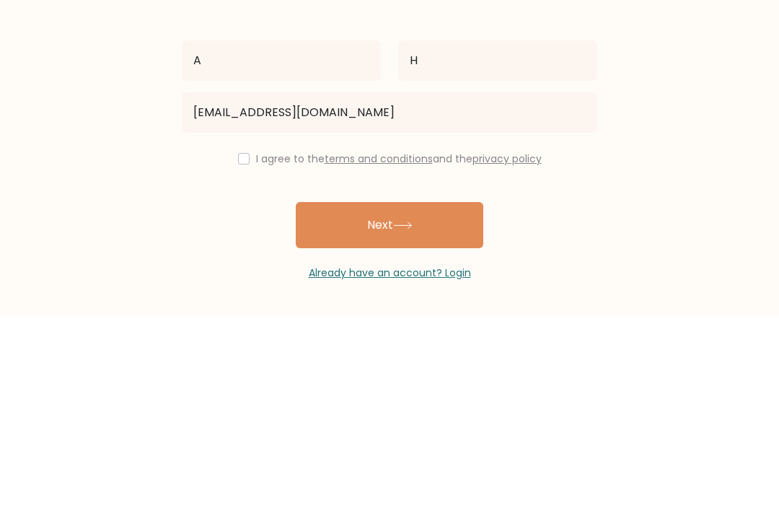
click at [391, 395] on button "Next" at bounding box center [390, 418] width 188 height 46
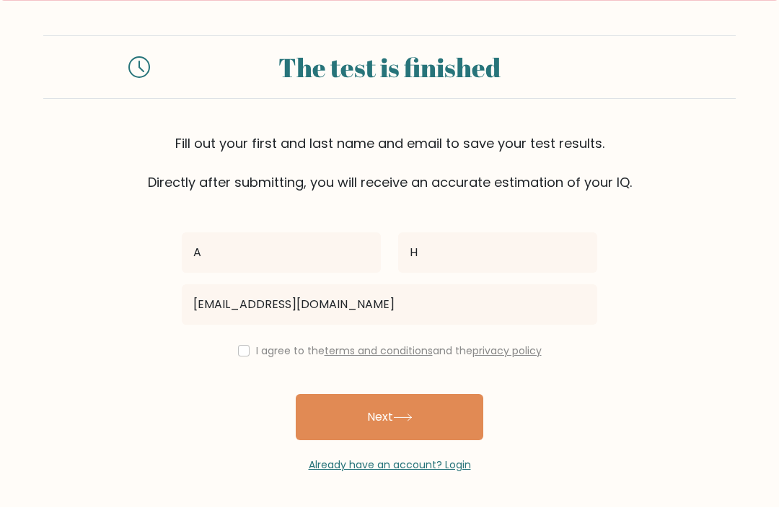
click at [243, 346] on input "checkbox" at bounding box center [244, 352] width 12 height 12
checkbox input "true"
click at [363, 429] on button "Next" at bounding box center [390, 418] width 188 height 46
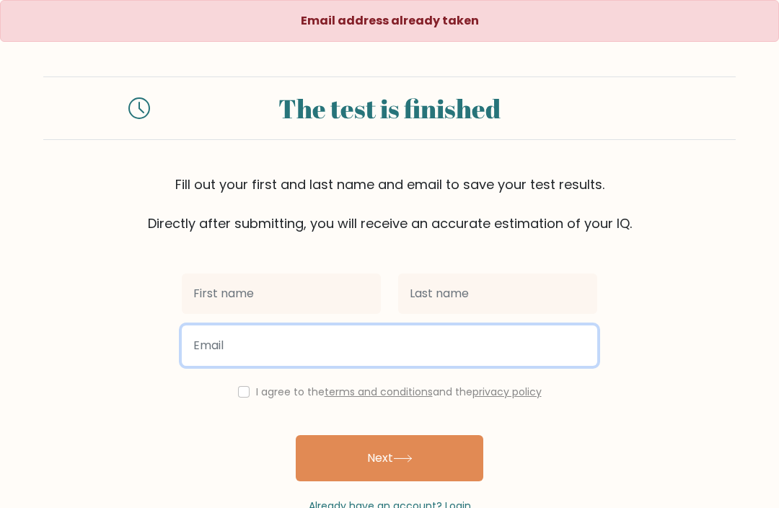
click at [195, 353] on input "email" at bounding box center [390, 345] width 416 height 40
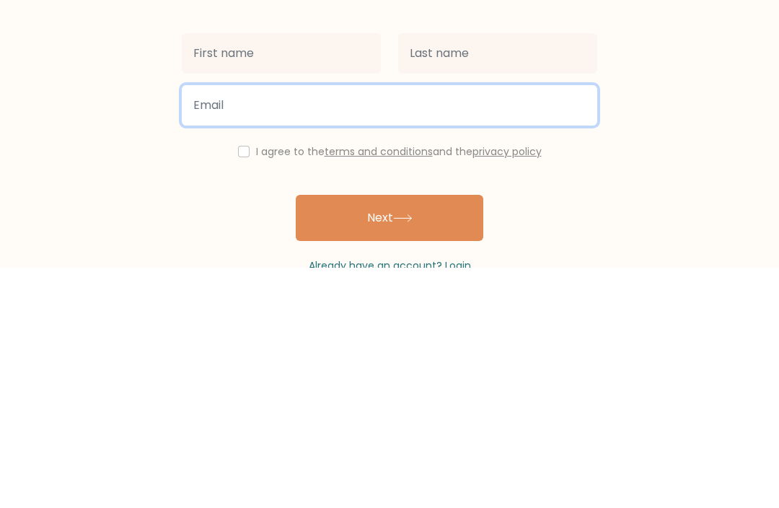
scroll to position [48, 0]
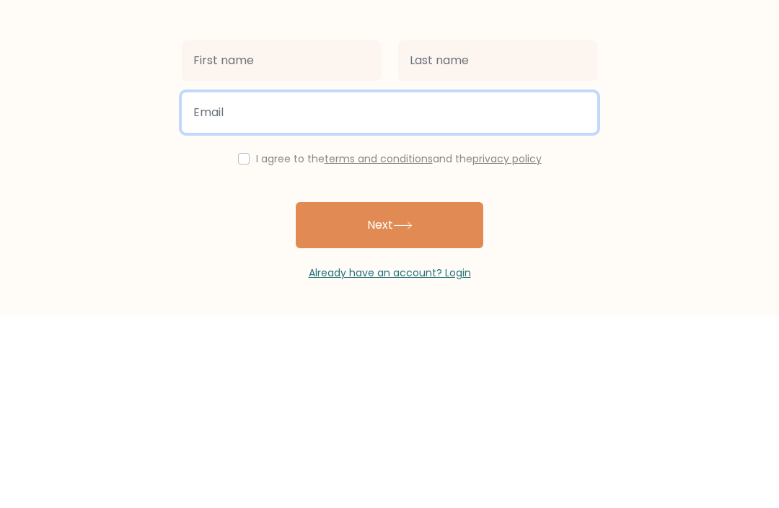
paste input "[EMAIL_ADDRESS][DOMAIN_NAME]"
type input "[EMAIL_ADDRESS][DOMAIN_NAME]"
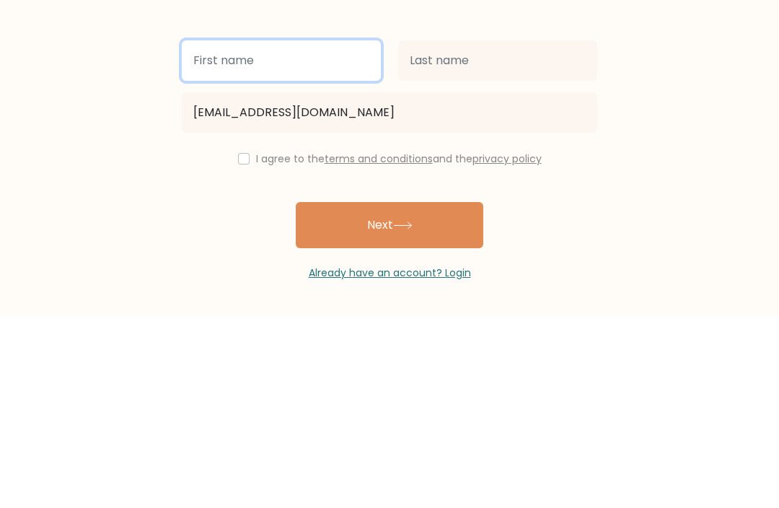
click at [292, 233] on input "text" at bounding box center [281, 253] width 199 height 40
type input "A"
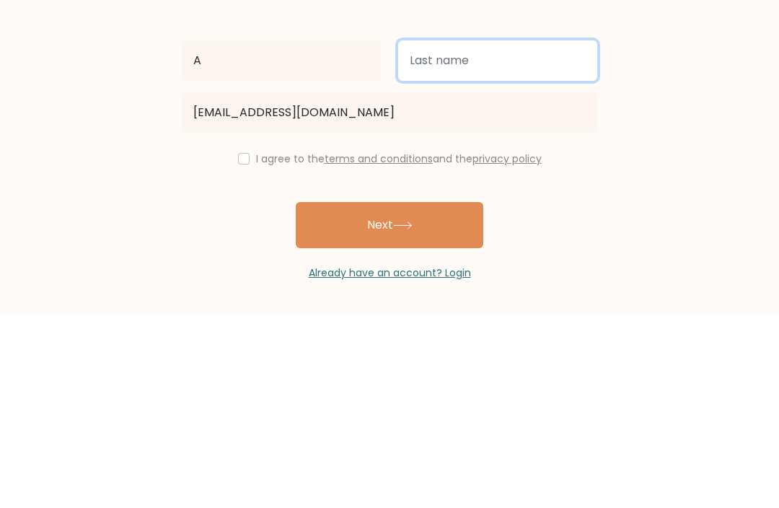
click at [473, 233] on input "text" at bounding box center [497, 253] width 199 height 40
type input "H"
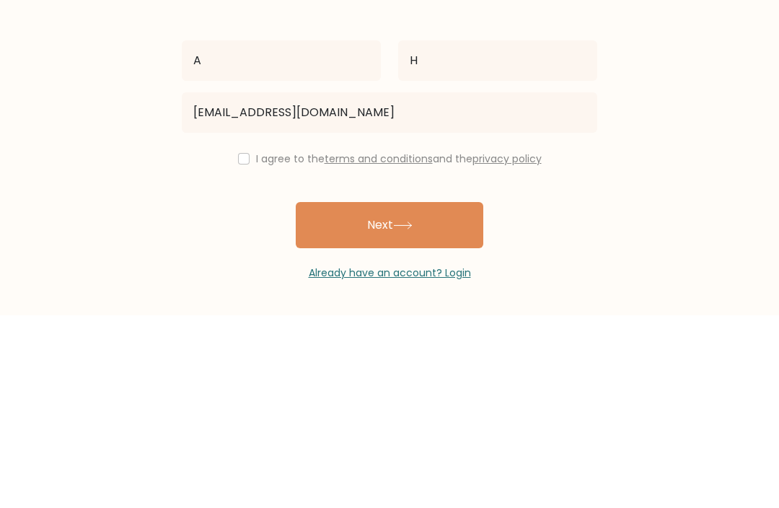
click at [244, 346] on input "checkbox" at bounding box center [244, 352] width 12 height 12
checkbox input "true"
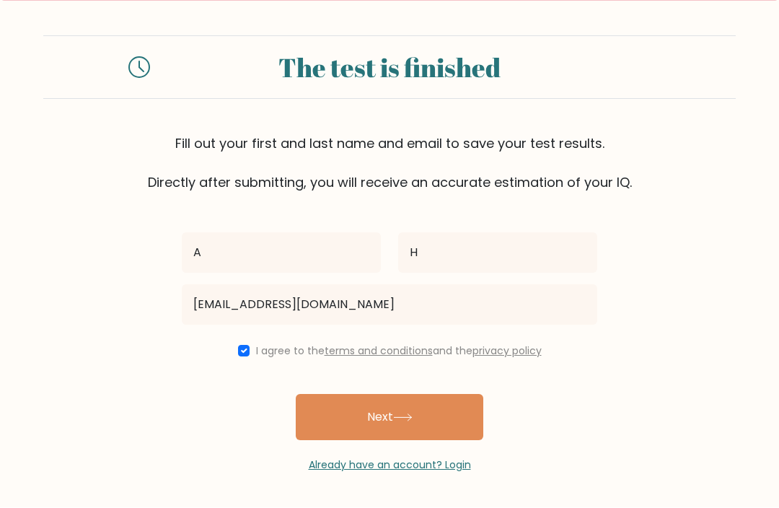
click at [364, 421] on button "Next" at bounding box center [390, 418] width 188 height 46
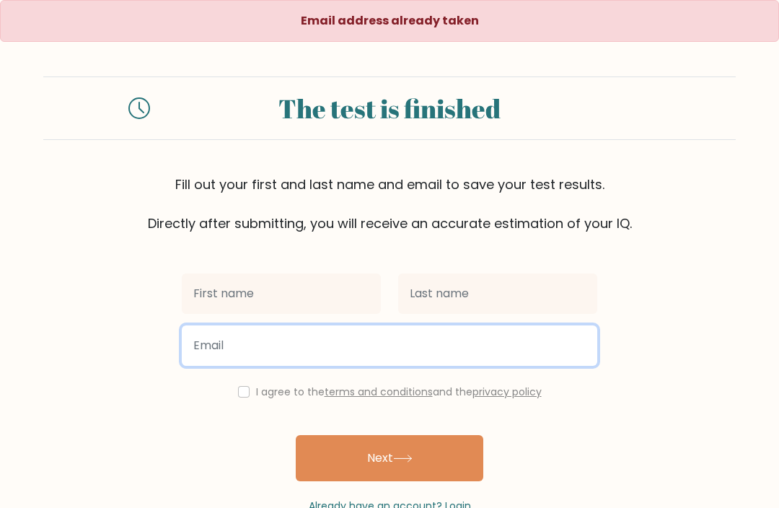
click at [199, 341] on input "email" at bounding box center [390, 345] width 416 height 40
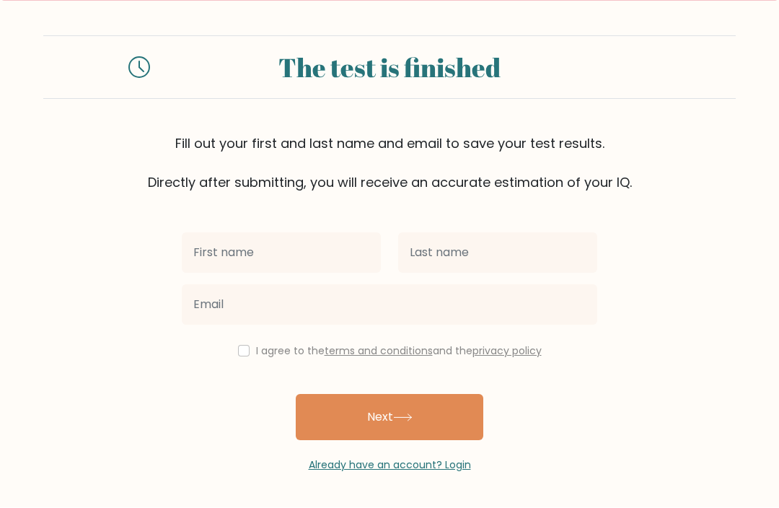
scroll to position [45, 0]
click at [323, 447] on div "Already have an account? Login" at bounding box center [390, 457] width 416 height 32
click at [387, 467] on link "Already have an account? Login" at bounding box center [390, 465] width 162 height 14
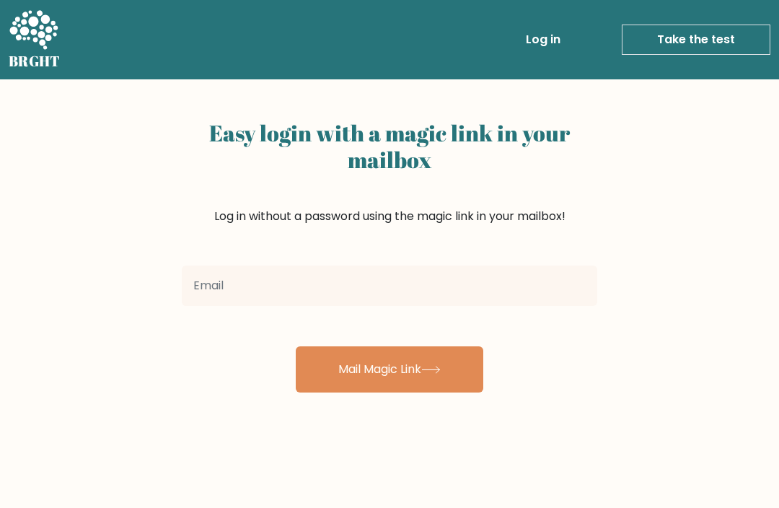
click at [197, 281] on input "email" at bounding box center [390, 286] width 416 height 40
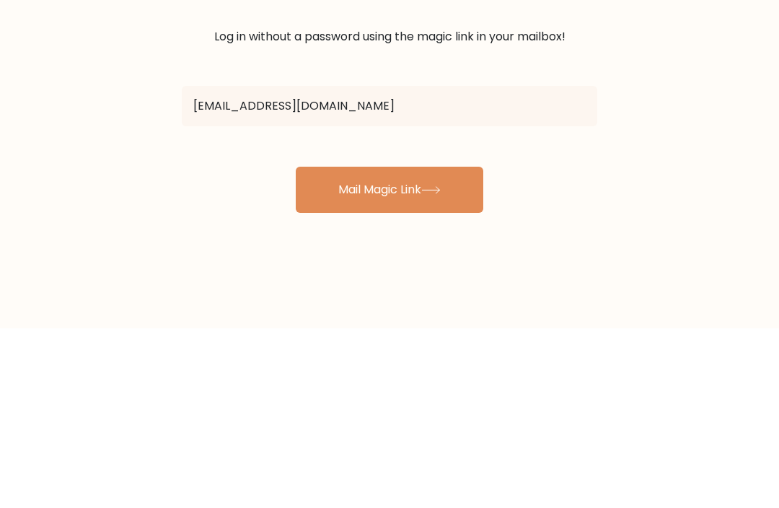
type input "[EMAIL_ADDRESS][DOMAIN_NAME]"
click at [390, 346] on button "Mail Magic Link" at bounding box center [390, 369] width 188 height 46
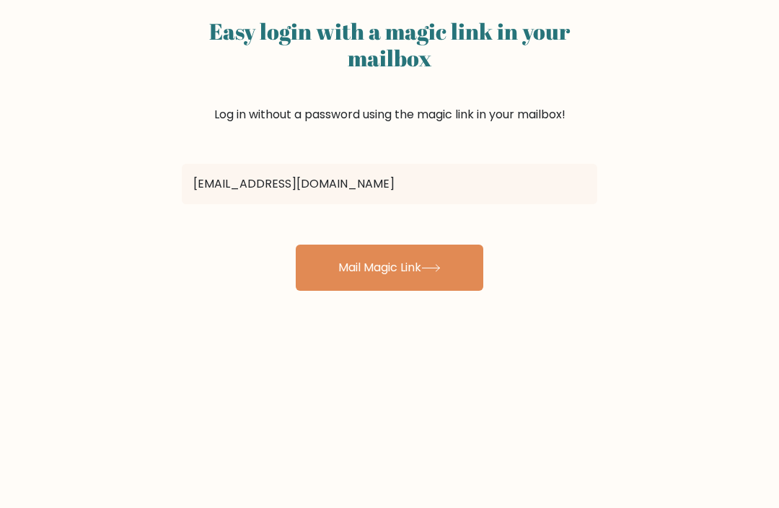
scroll to position [96, 0]
